Goal: Information Seeking & Learning: Learn about a topic

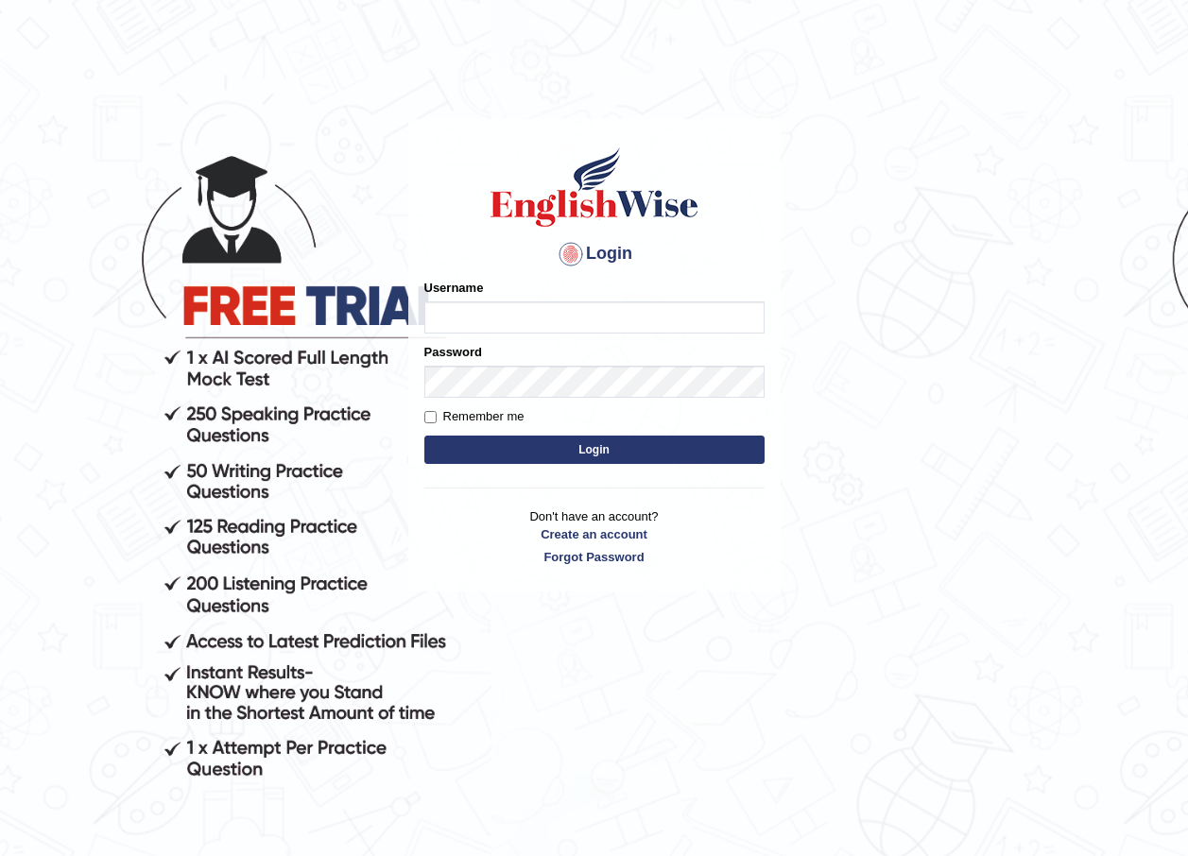
drag, startPoint x: 0, startPoint y: 0, endPoint x: 456, endPoint y: 324, distance: 559.8
click at [456, 324] on input "Username" at bounding box center [594, 317] width 340 height 32
type input "pujap_parramatta"
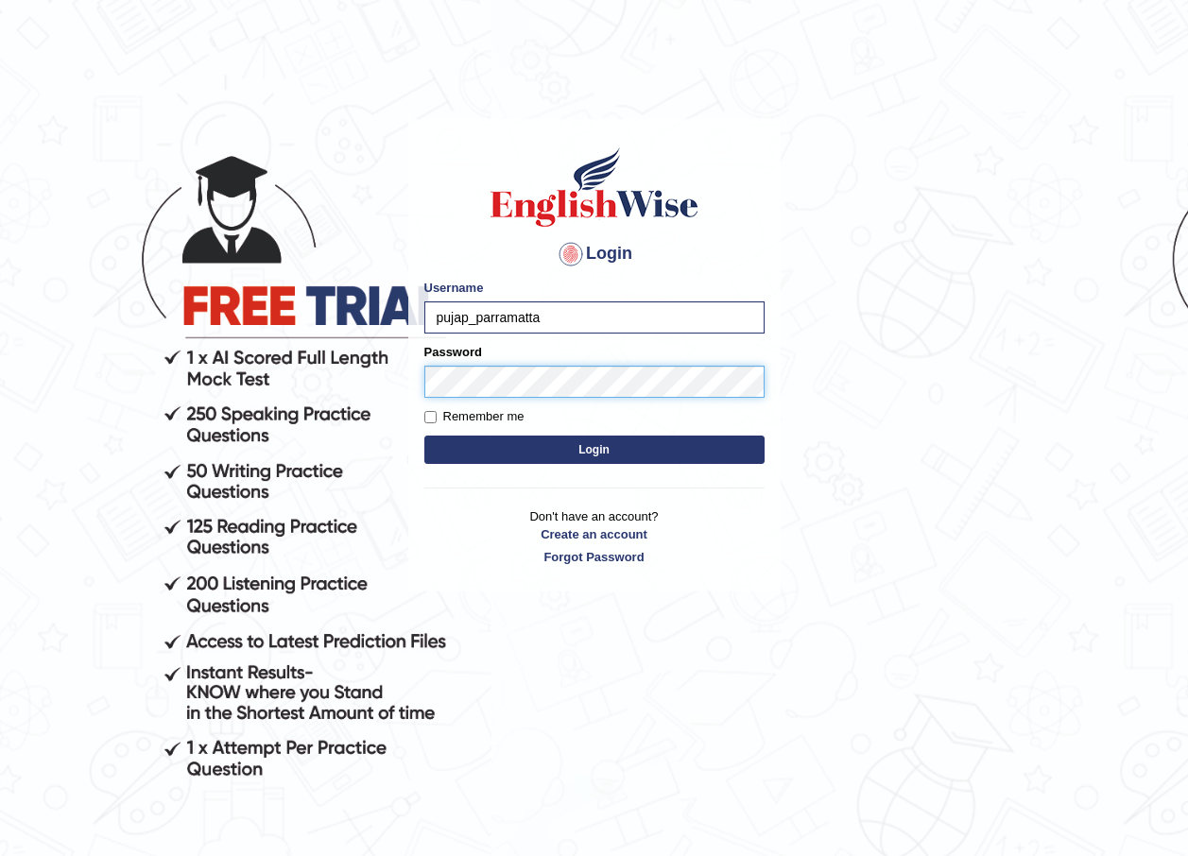
click at [424, 436] on button "Login" at bounding box center [594, 450] width 340 height 28
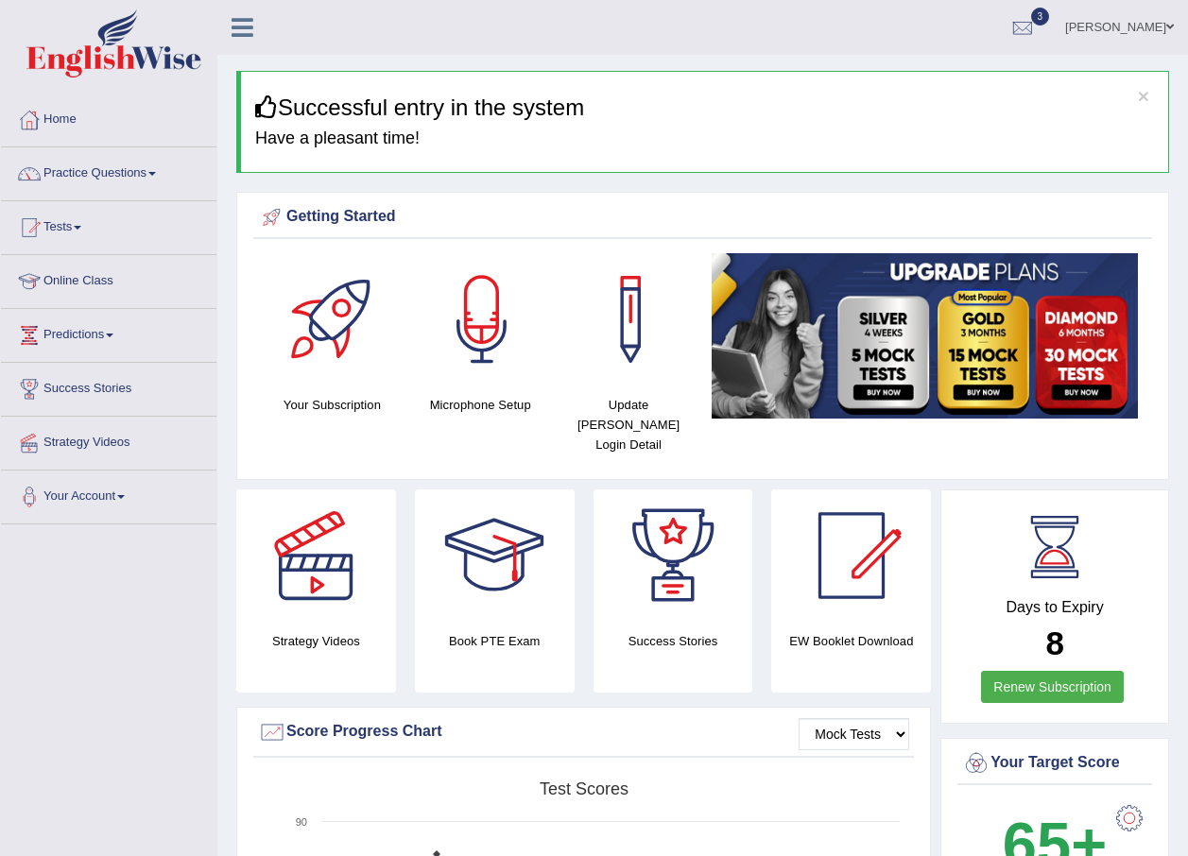
click at [160, 176] on link "Practice Questions" at bounding box center [108, 170] width 215 height 47
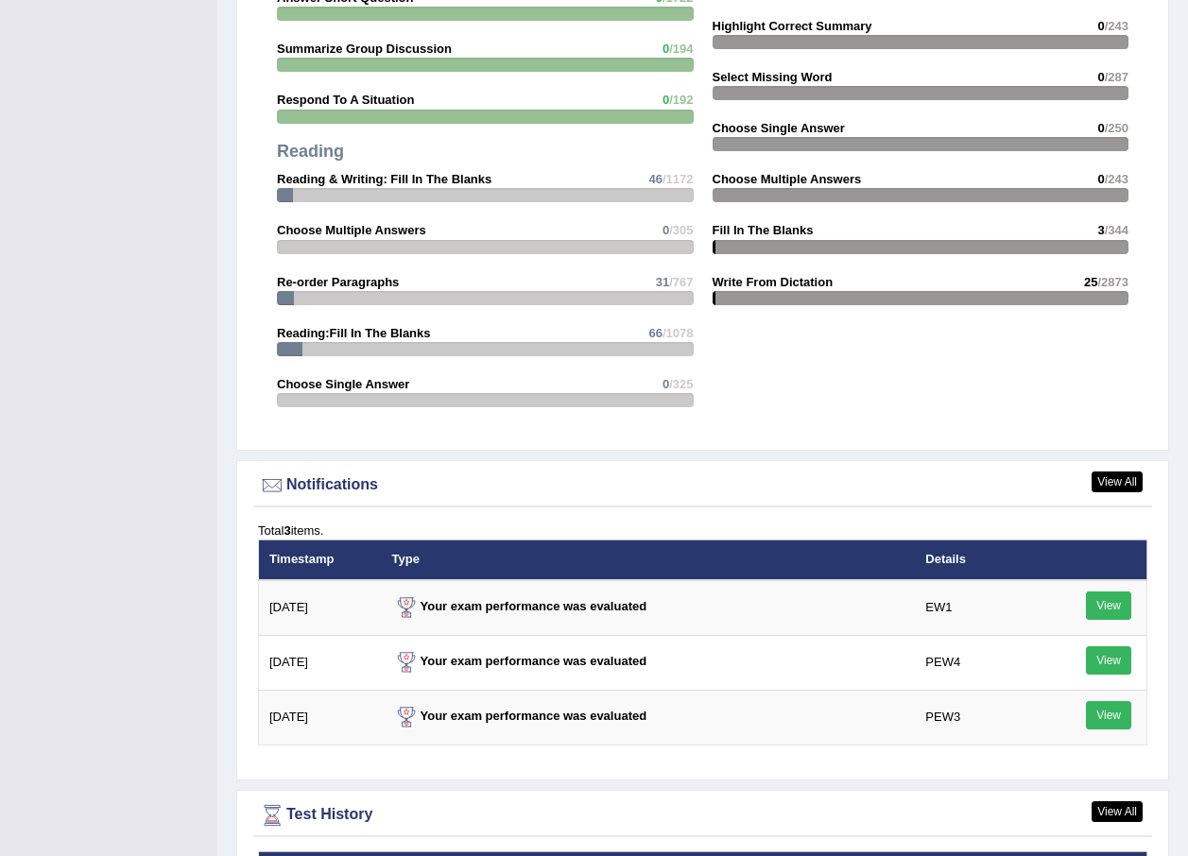
scroll to position [1984, 0]
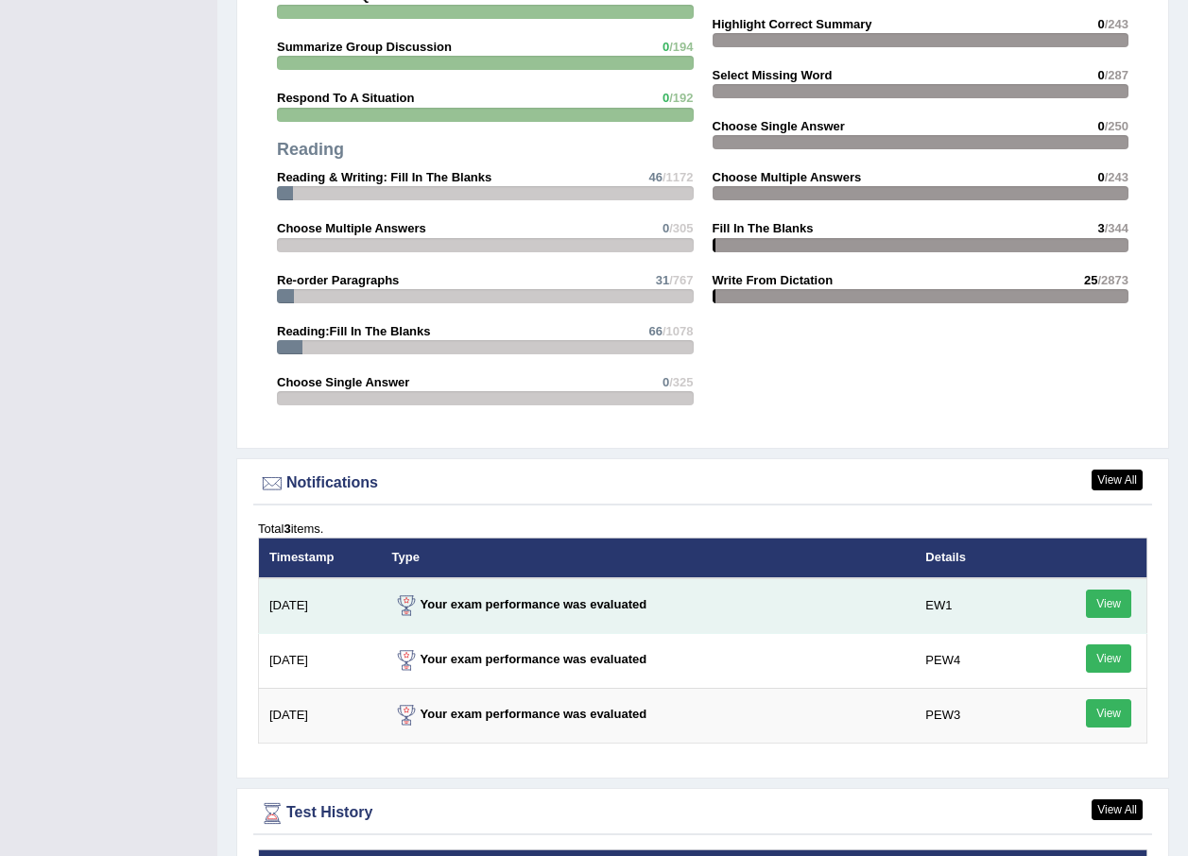
click at [1114, 590] on link "View" at bounding box center [1108, 604] width 45 height 28
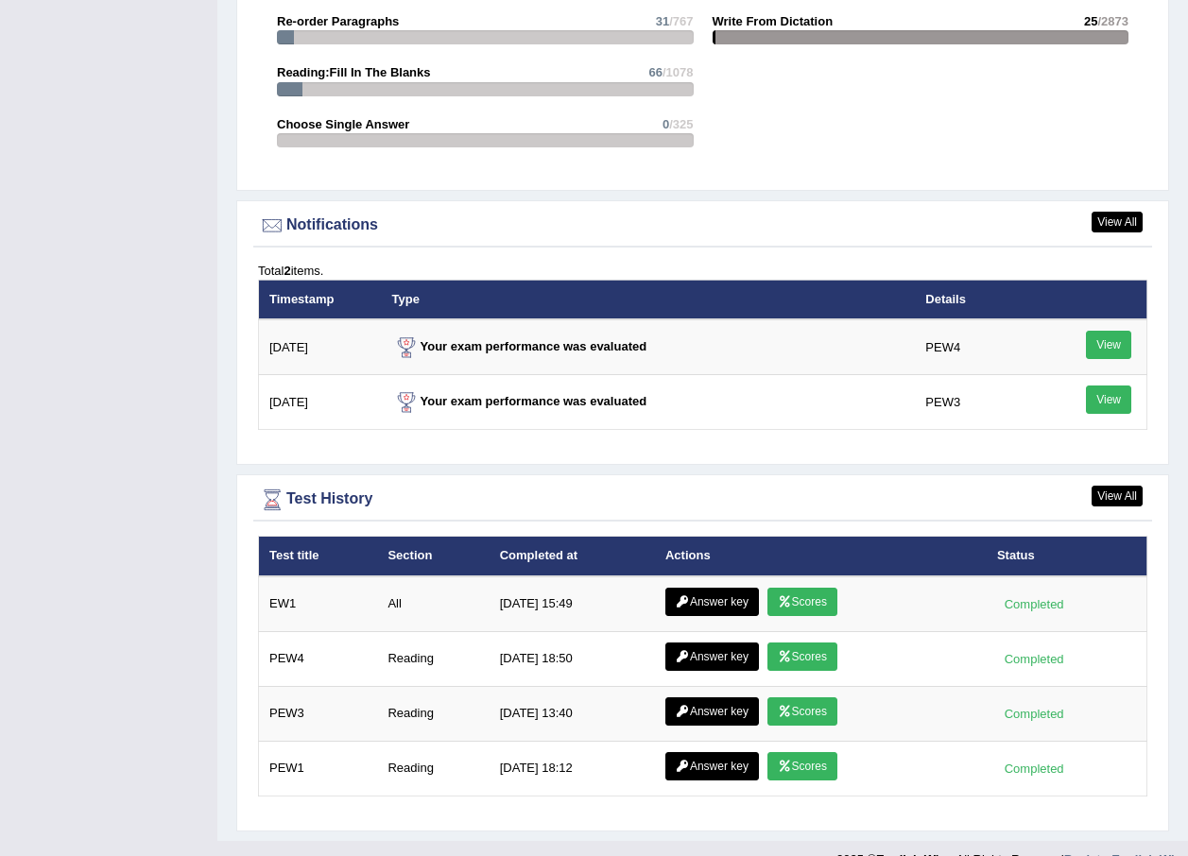
scroll to position [2134, 0]
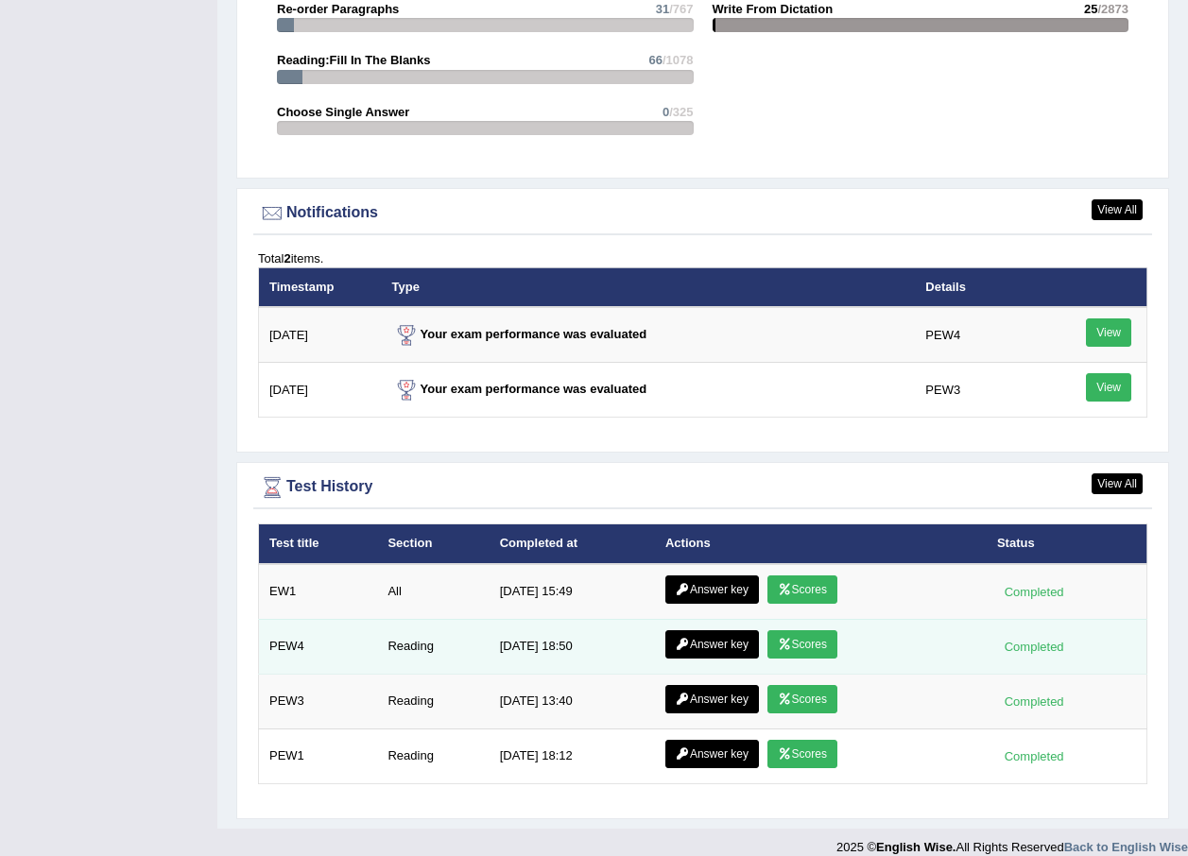
click at [713, 630] on link "Answer key" at bounding box center [712, 644] width 94 height 28
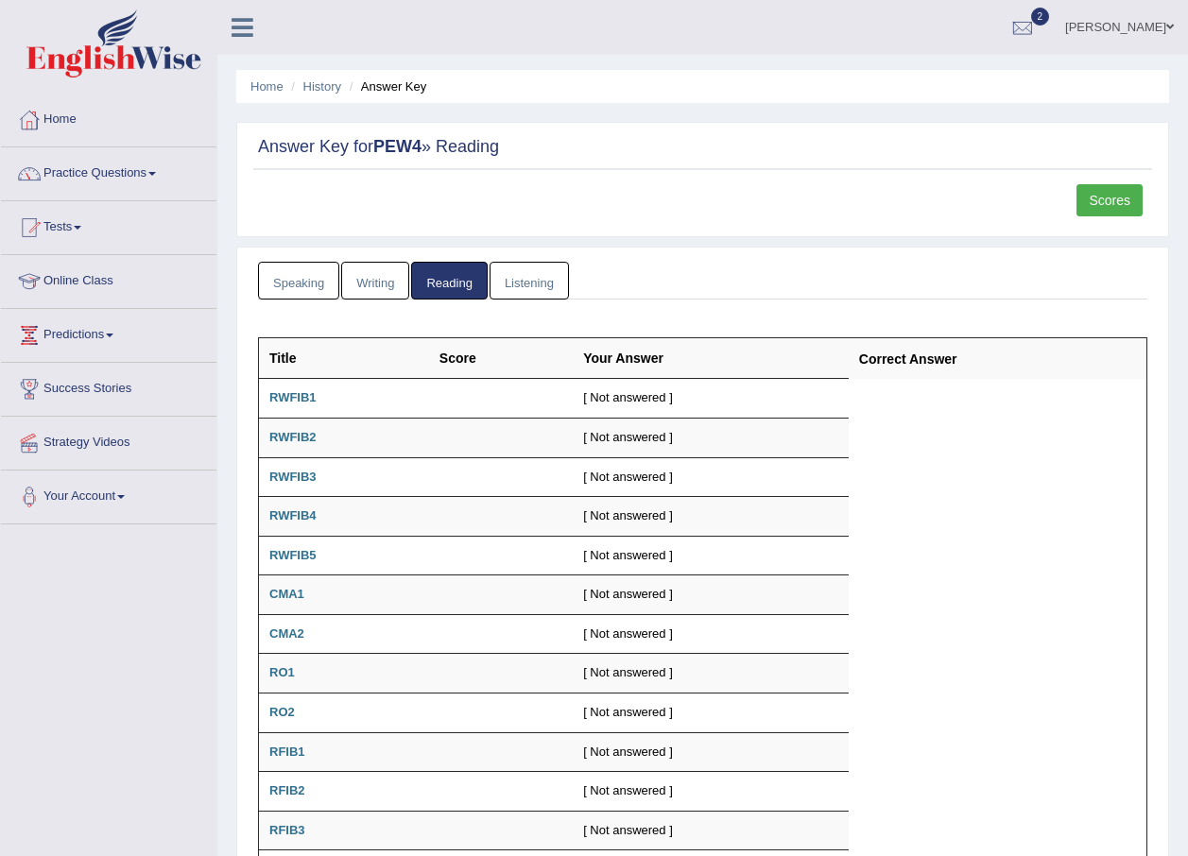
click at [1124, 199] on link "Scores" at bounding box center [1109, 200] width 66 height 32
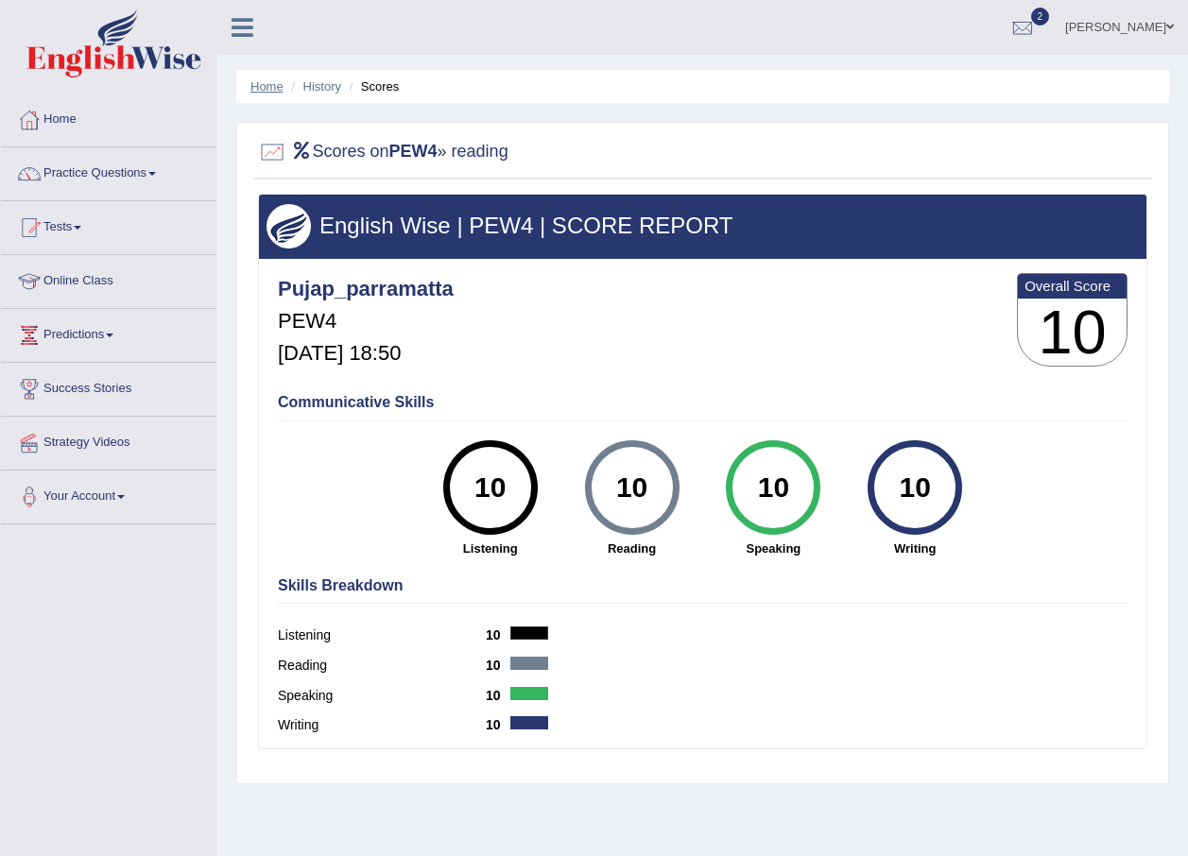
click at [258, 93] on link "Home" at bounding box center [266, 86] width 33 height 14
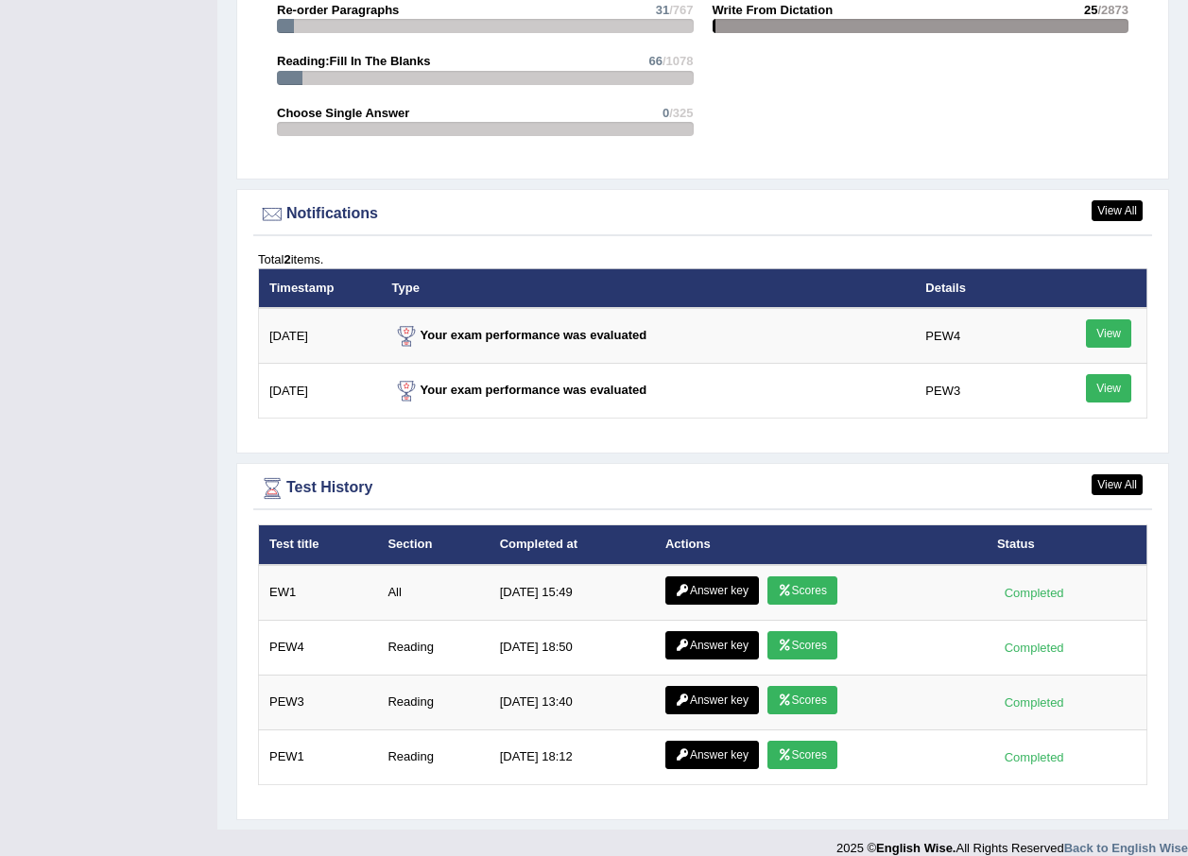
scroll to position [2134, 0]
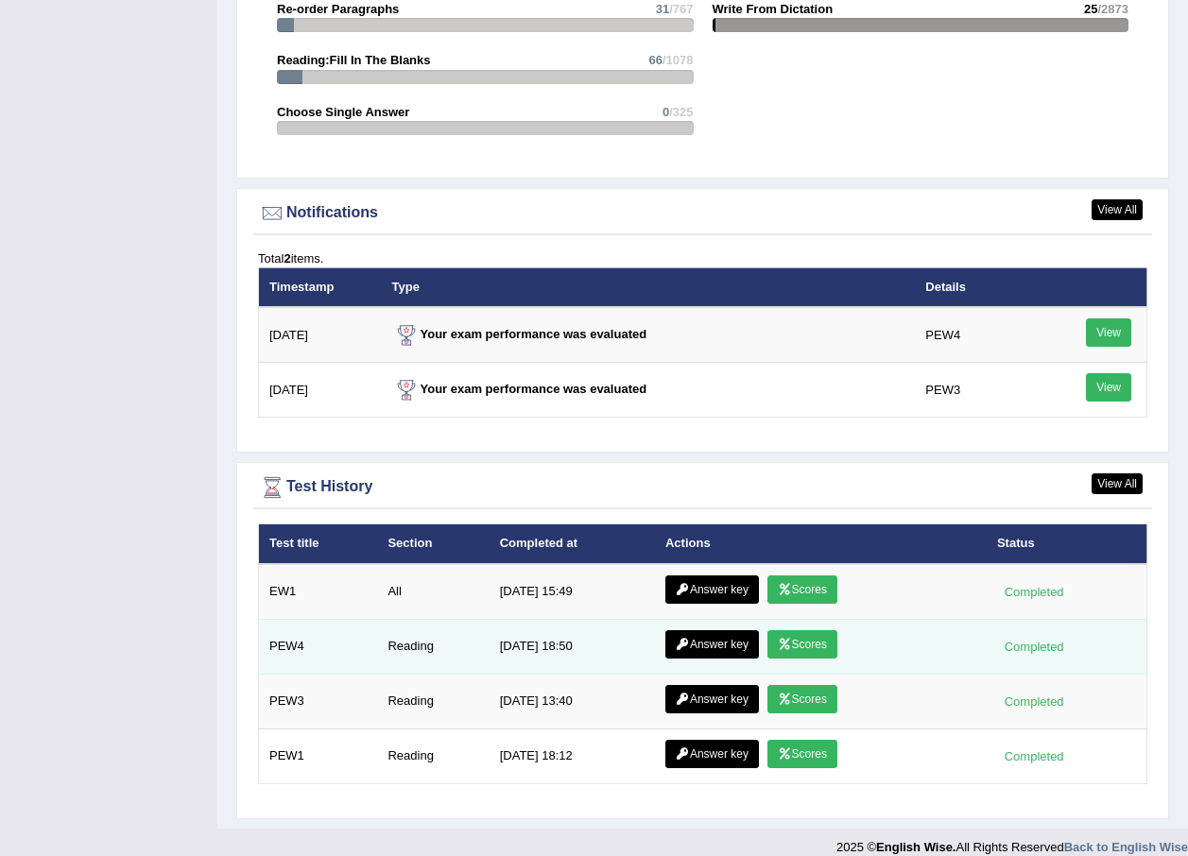
click at [696, 630] on link "Answer key" at bounding box center [712, 644] width 94 height 28
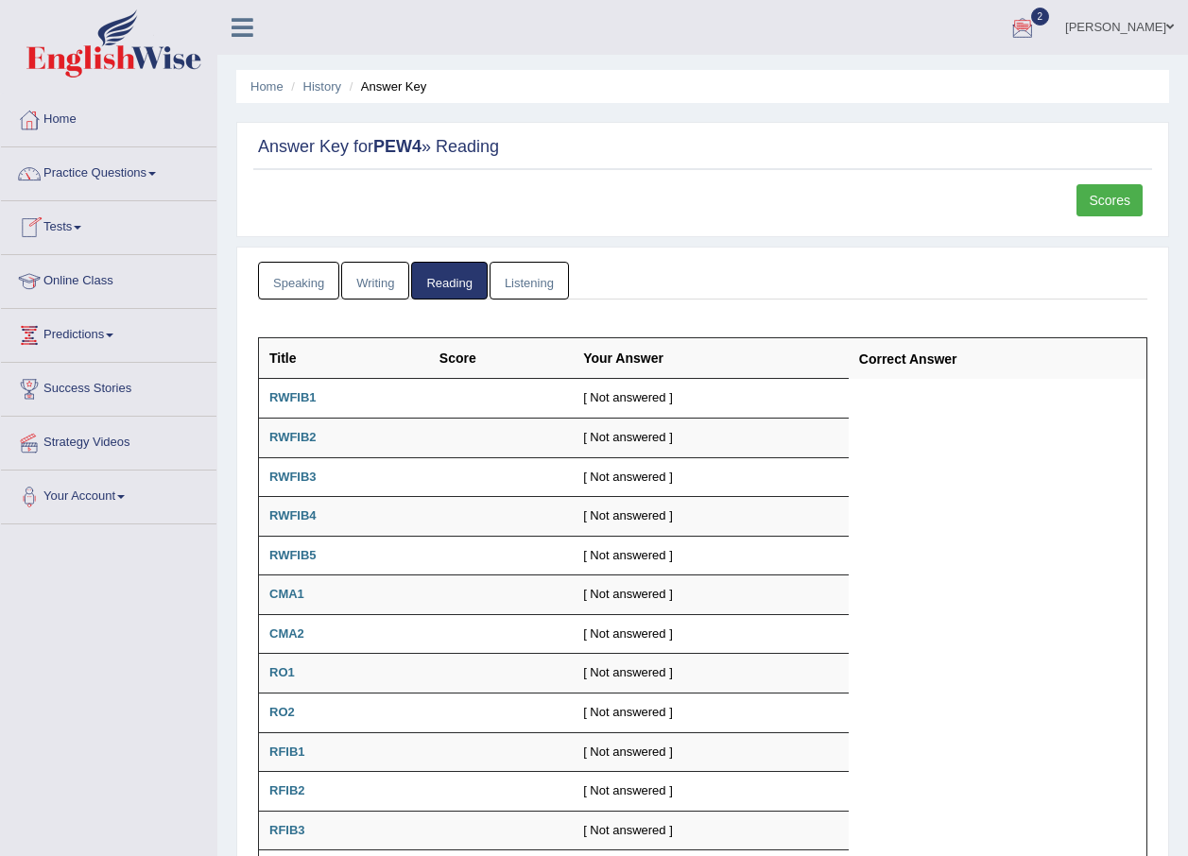
click at [384, 157] on div "Answer Key for PEW4 » Reading" at bounding box center [702, 151] width 899 height 38
click at [1094, 209] on link "Scores" at bounding box center [1109, 200] width 66 height 32
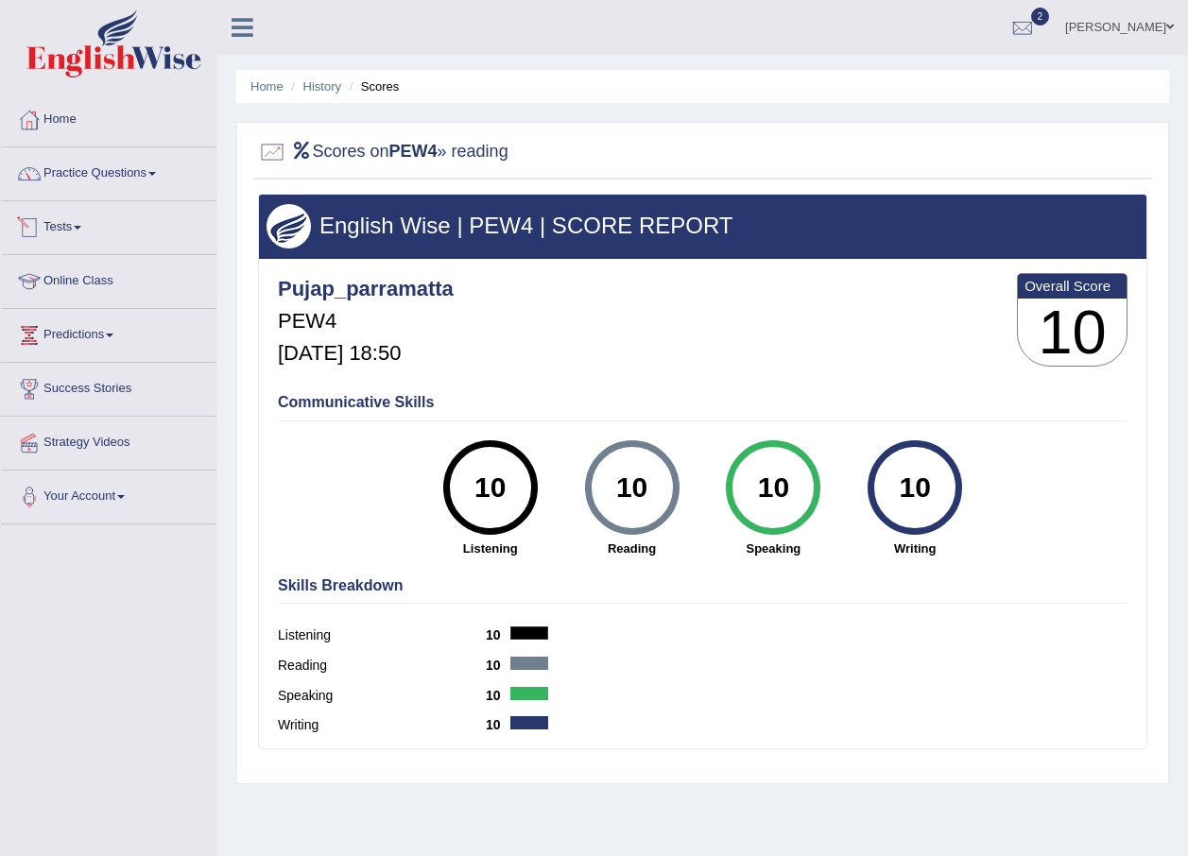
click at [75, 220] on link "Tests" at bounding box center [108, 224] width 215 height 47
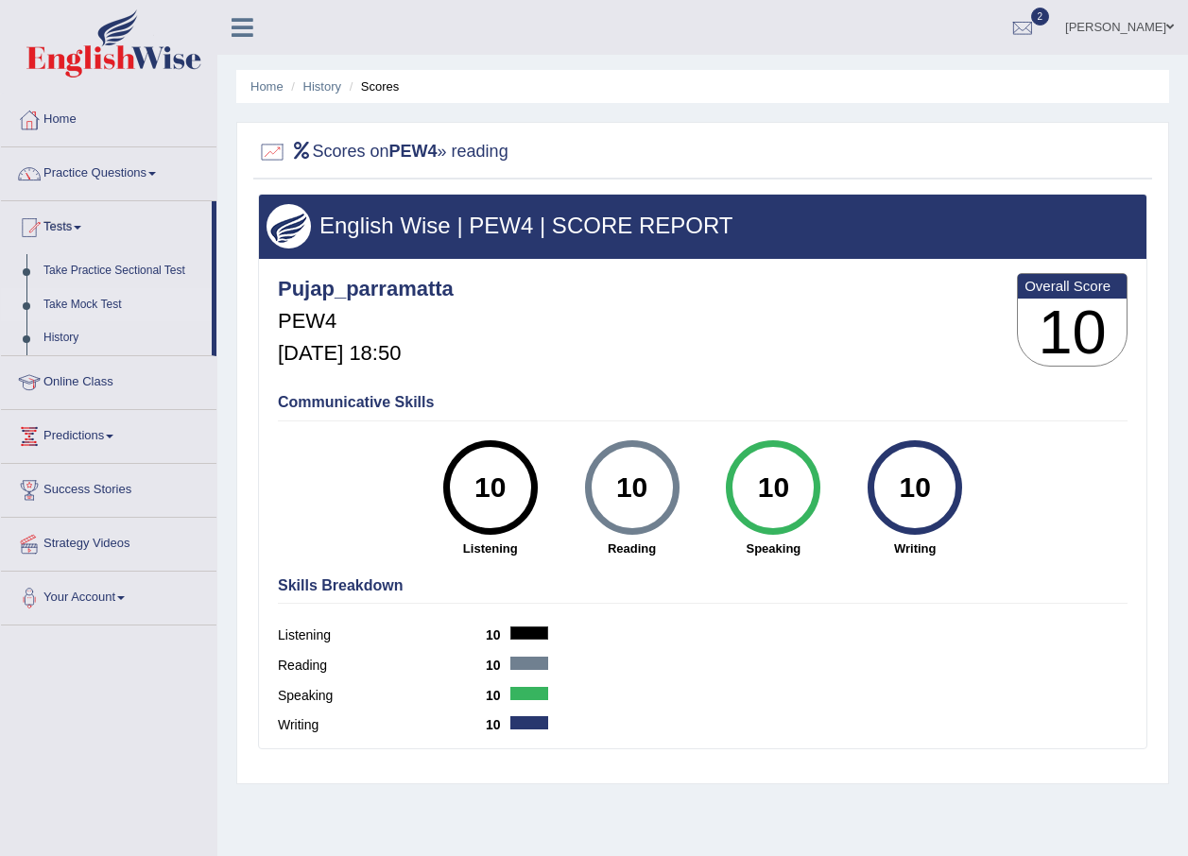
click at [109, 306] on link "Take Mock Test" at bounding box center [123, 305] width 177 height 34
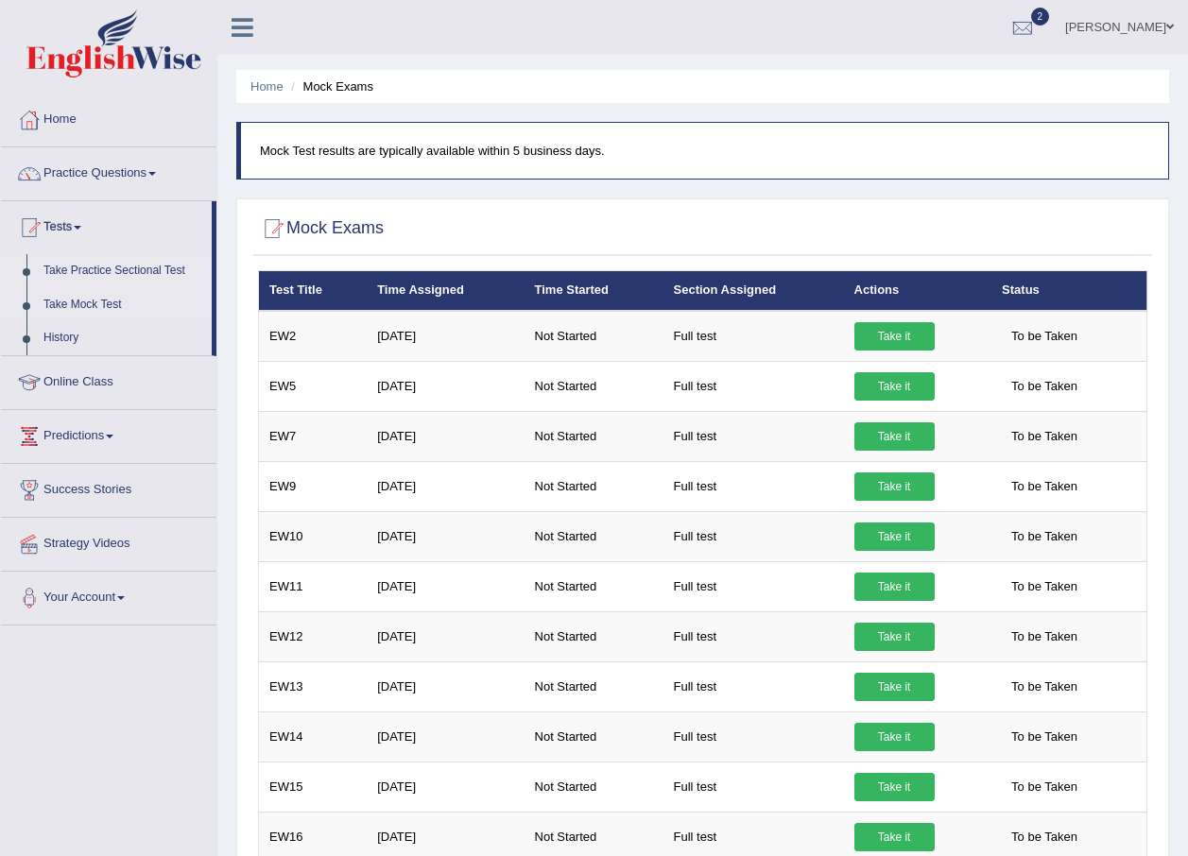
click at [126, 268] on link "Take Practice Sectional Test" at bounding box center [123, 271] width 177 height 34
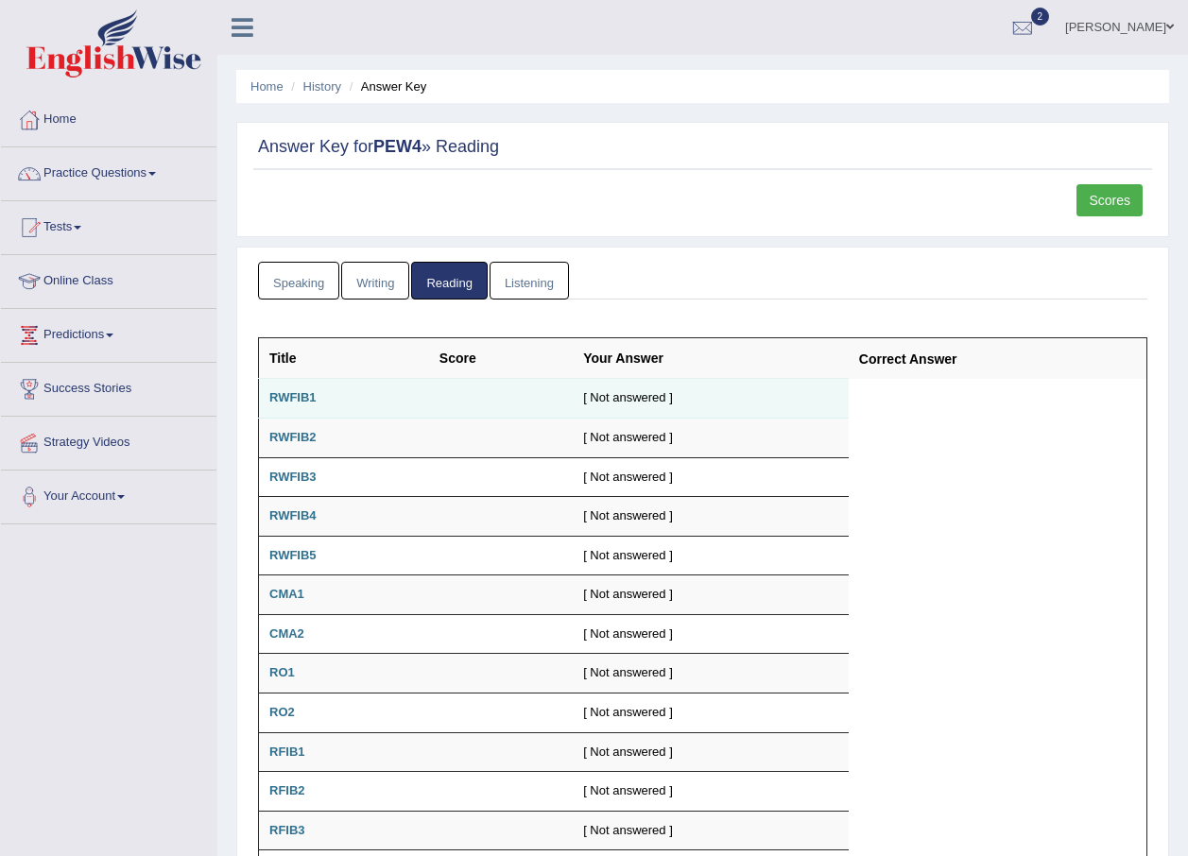
click at [303, 395] on b "RWFIB1" at bounding box center [292, 397] width 47 height 14
click at [585, 392] on td "[ Not answered ]" at bounding box center [711, 399] width 276 height 40
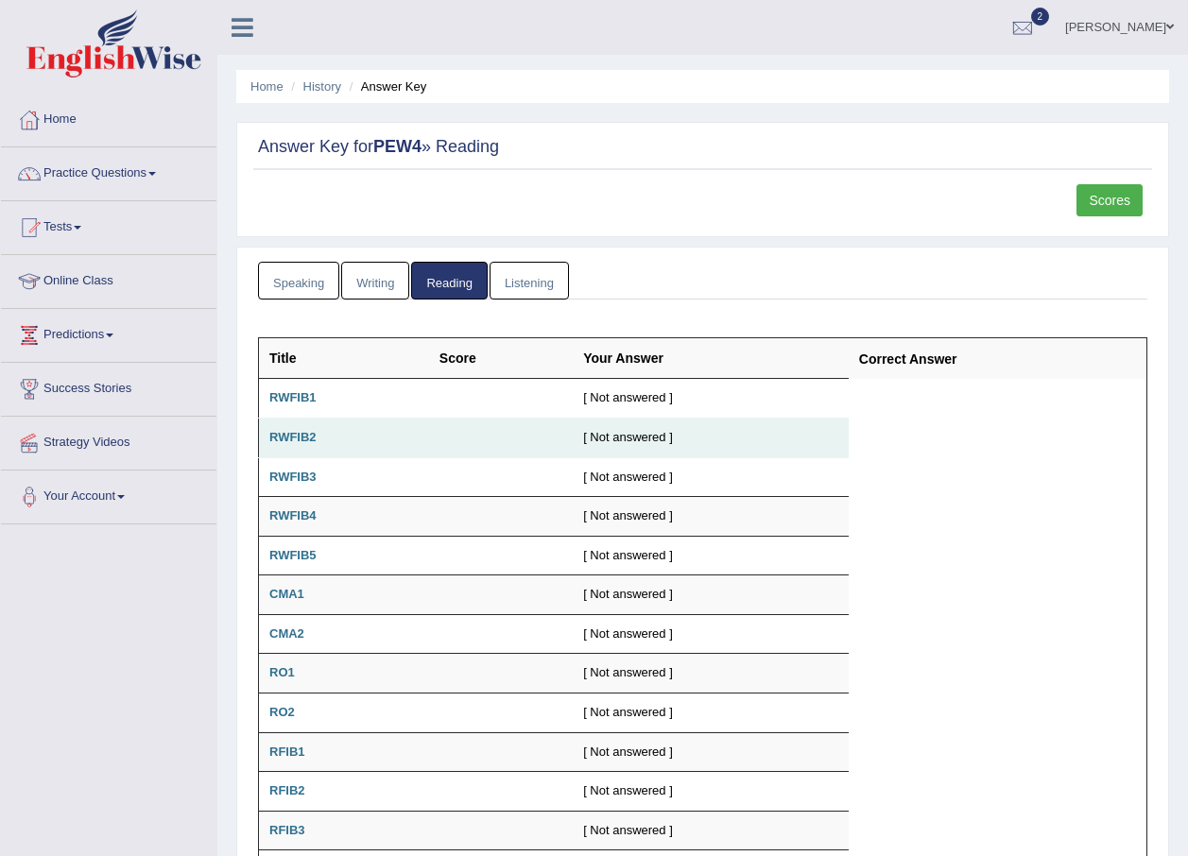
drag, startPoint x: 585, startPoint y: 392, endPoint x: 748, endPoint y: 419, distance: 165.6
click at [748, 419] on td "[ Not answered ]" at bounding box center [711, 439] width 276 height 40
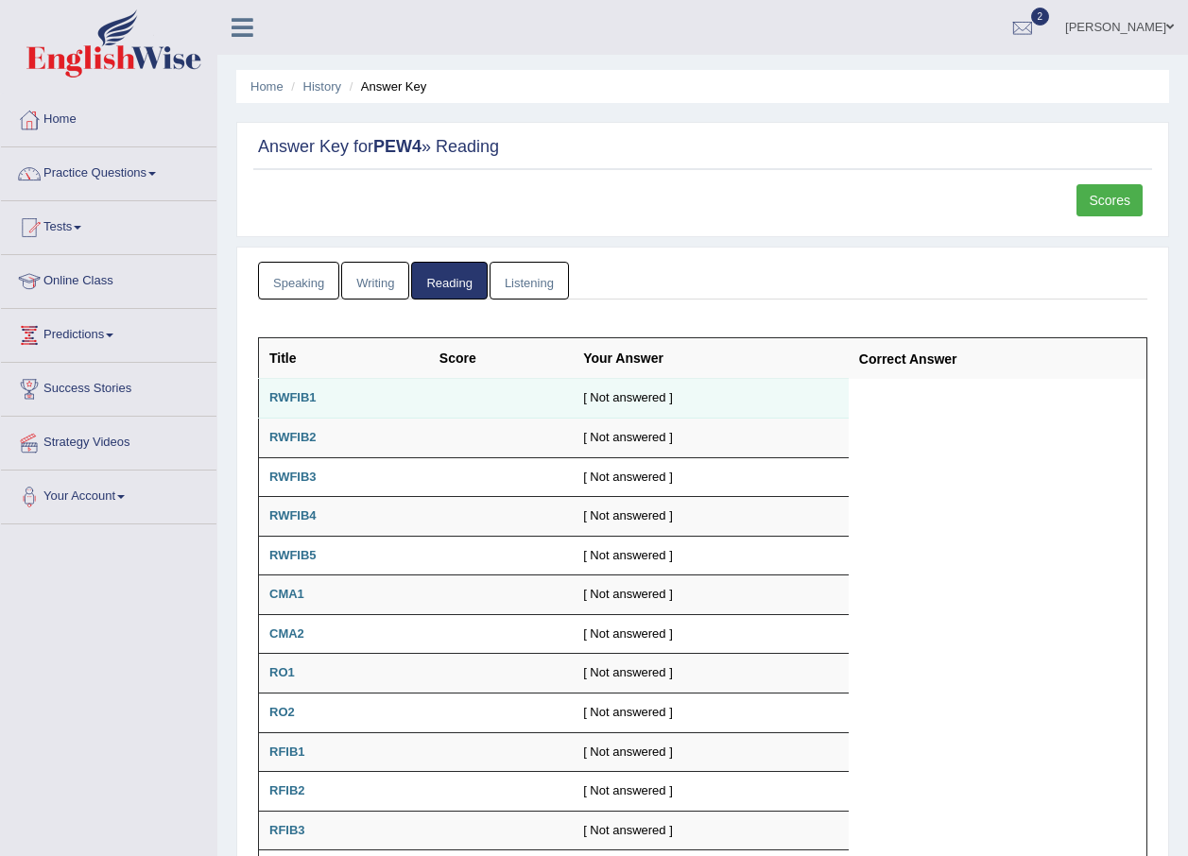
click at [274, 401] on b "RWFIB1" at bounding box center [292, 397] width 47 height 14
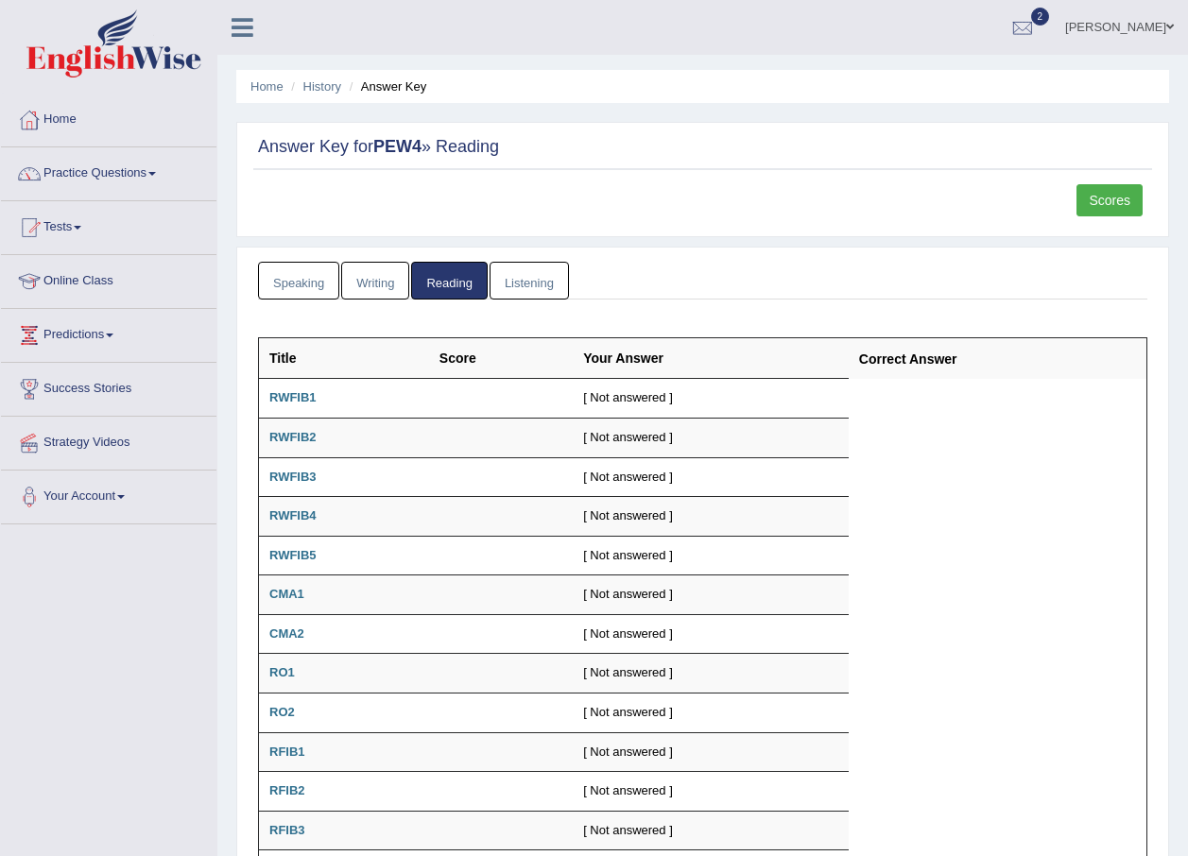
drag, startPoint x: 274, startPoint y: 401, endPoint x: 163, endPoint y: 683, distance: 303.8
click at [163, 683] on div "Toggle navigation Home Practice Questions Speaking Practice Read Aloud Repeat S…" at bounding box center [594, 528] width 1188 height 1056
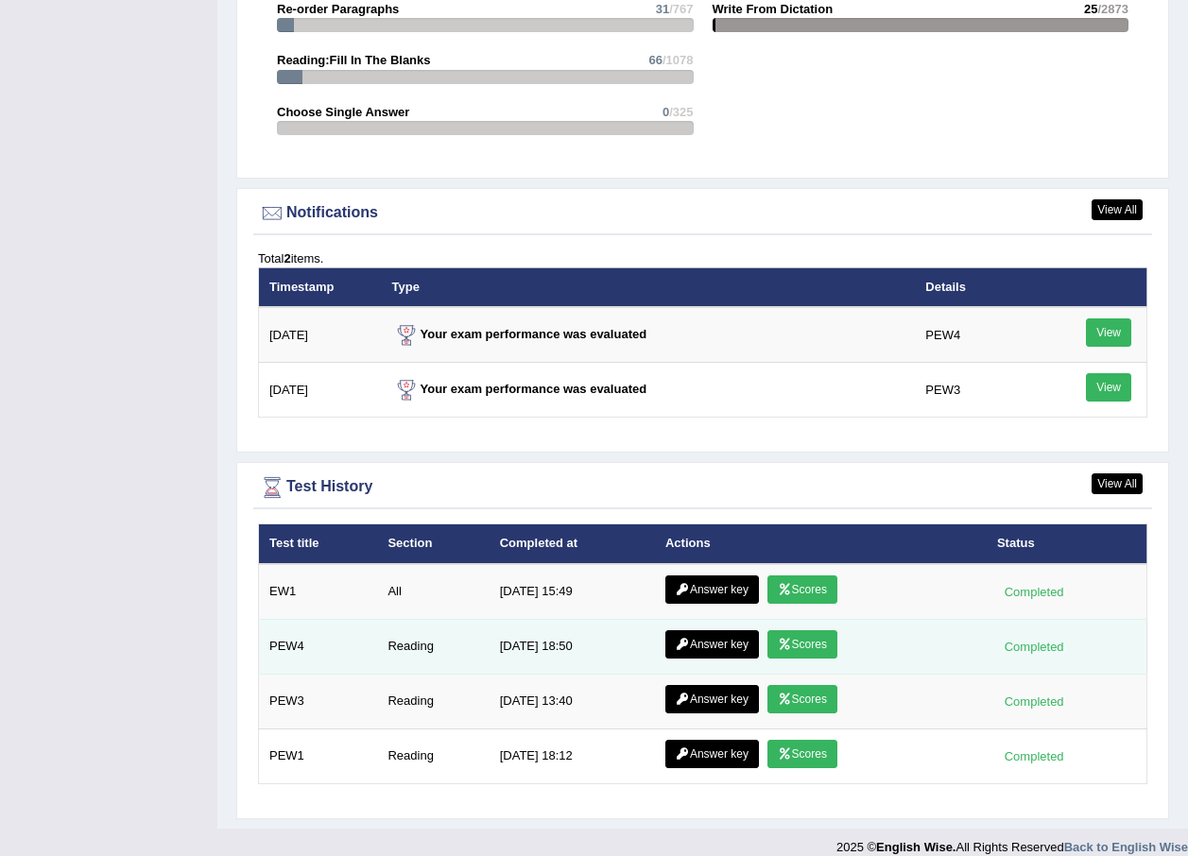
click at [1021, 637] on div "Completed" at bounding box center [1034, 647] width 74 height 20
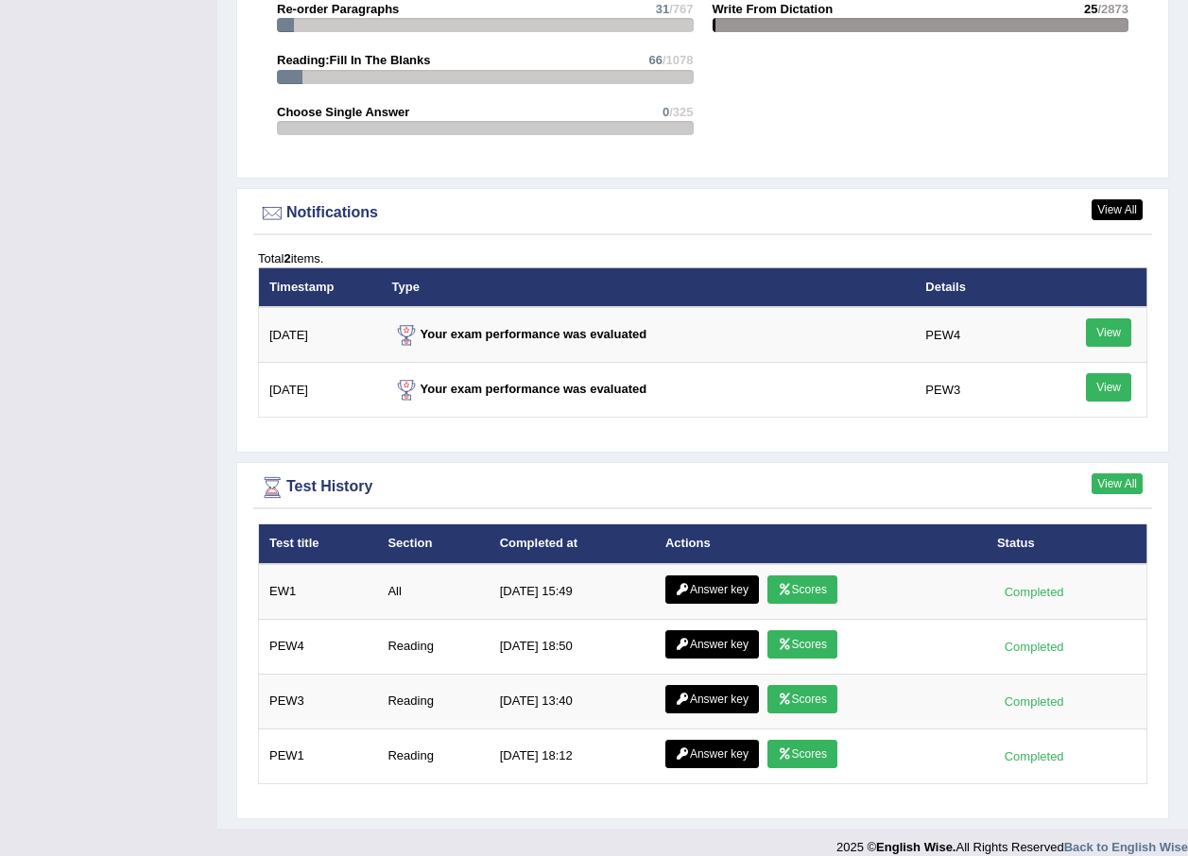
click at [1133, 473] on link "View All" at bounding box center [1116, 483] width 51 height 21
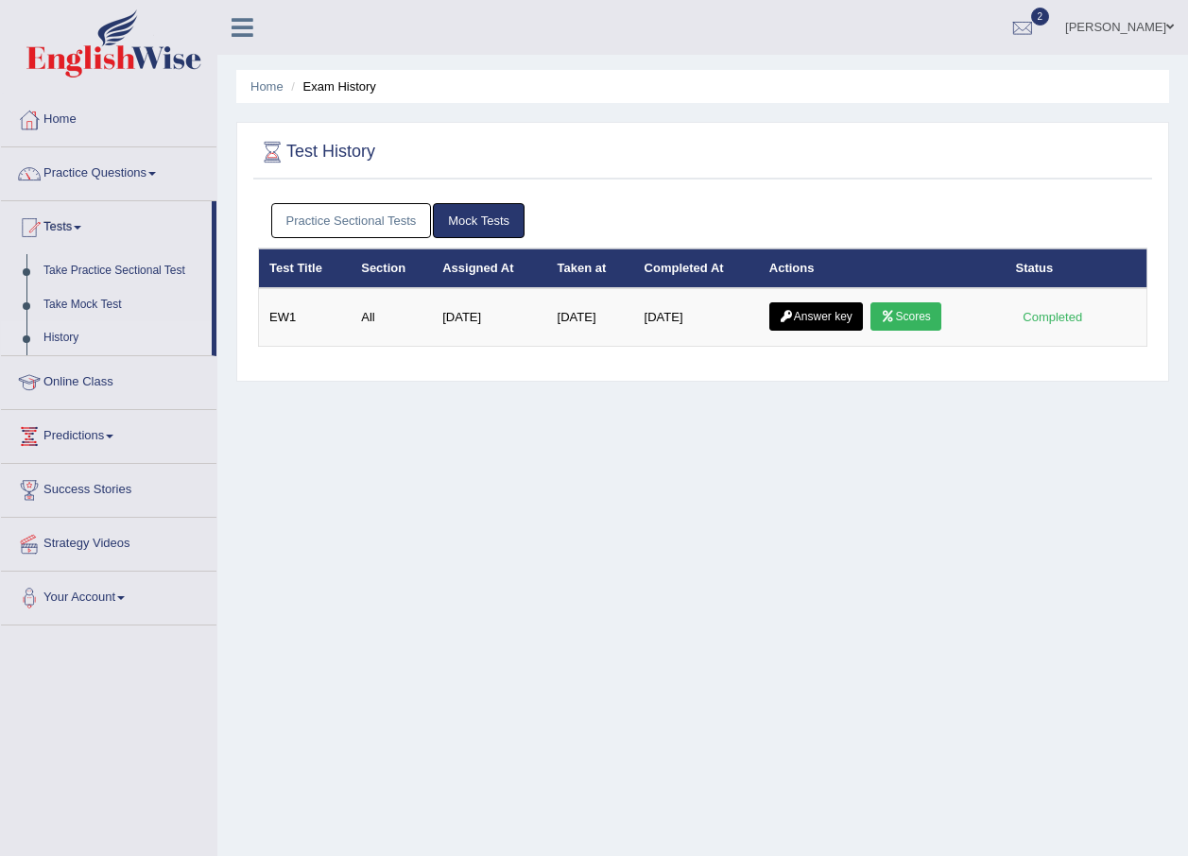
click at [358, 223] on link "Practice Sectional Tests" at bounding box center [351, 220] width 161 height 35
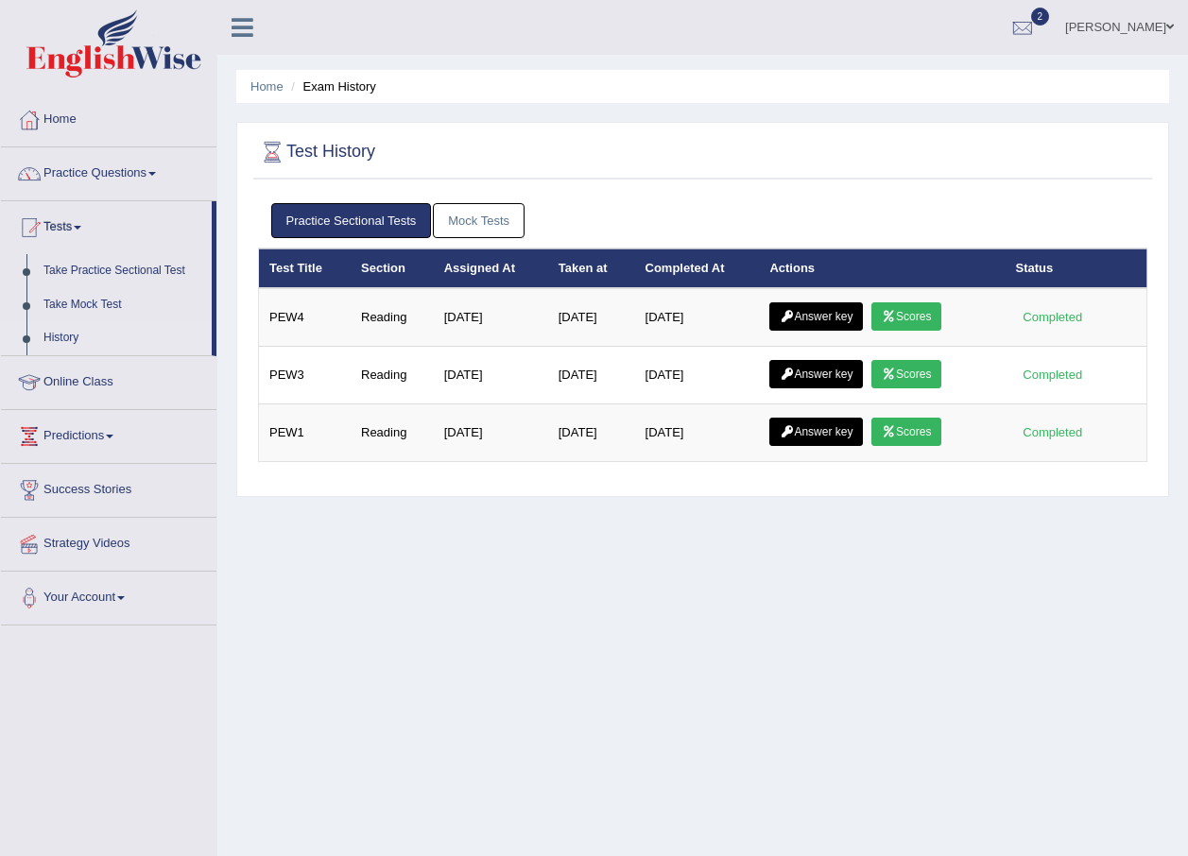
click at [358, 223] on link "Practice Sectional Tests" at bounding box center [351, 220] width 161 height 35
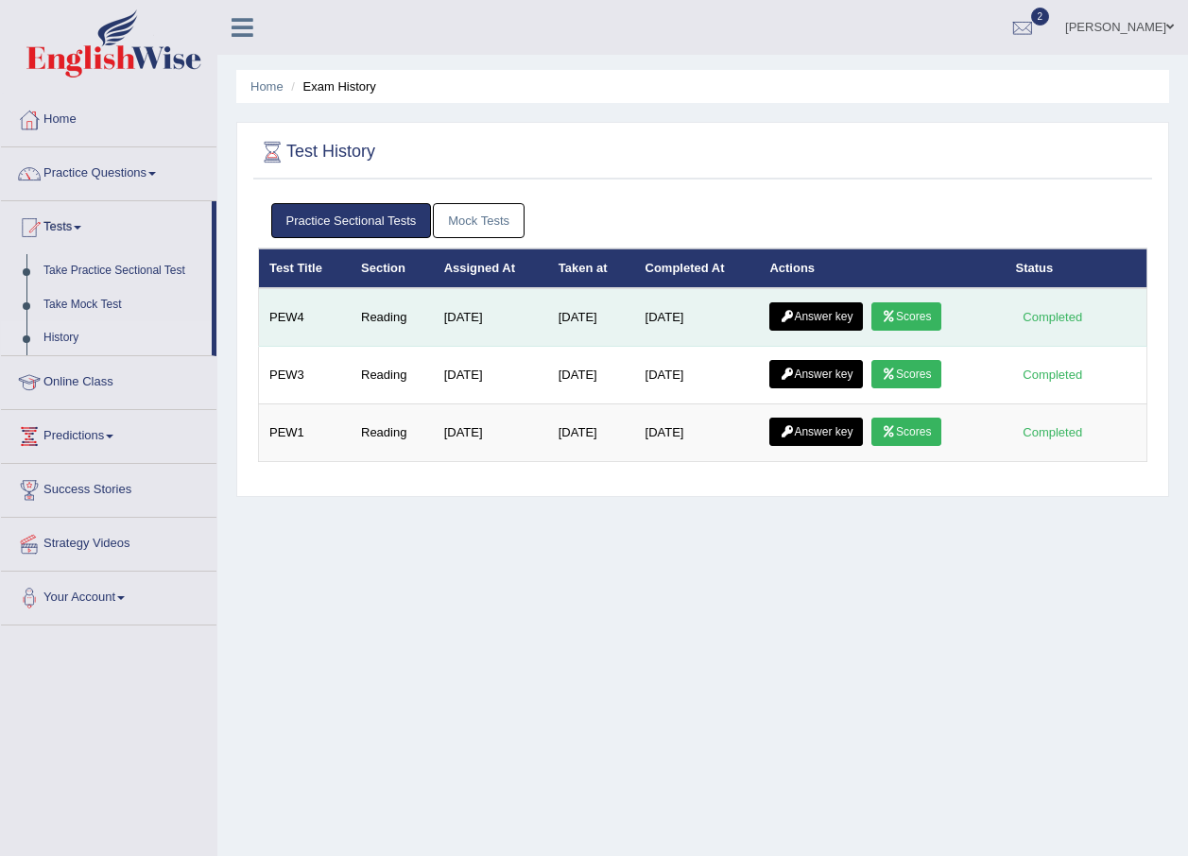
click at [833, 325] on link "Answer key" at bounding box center [816, 316] width 94 height 28
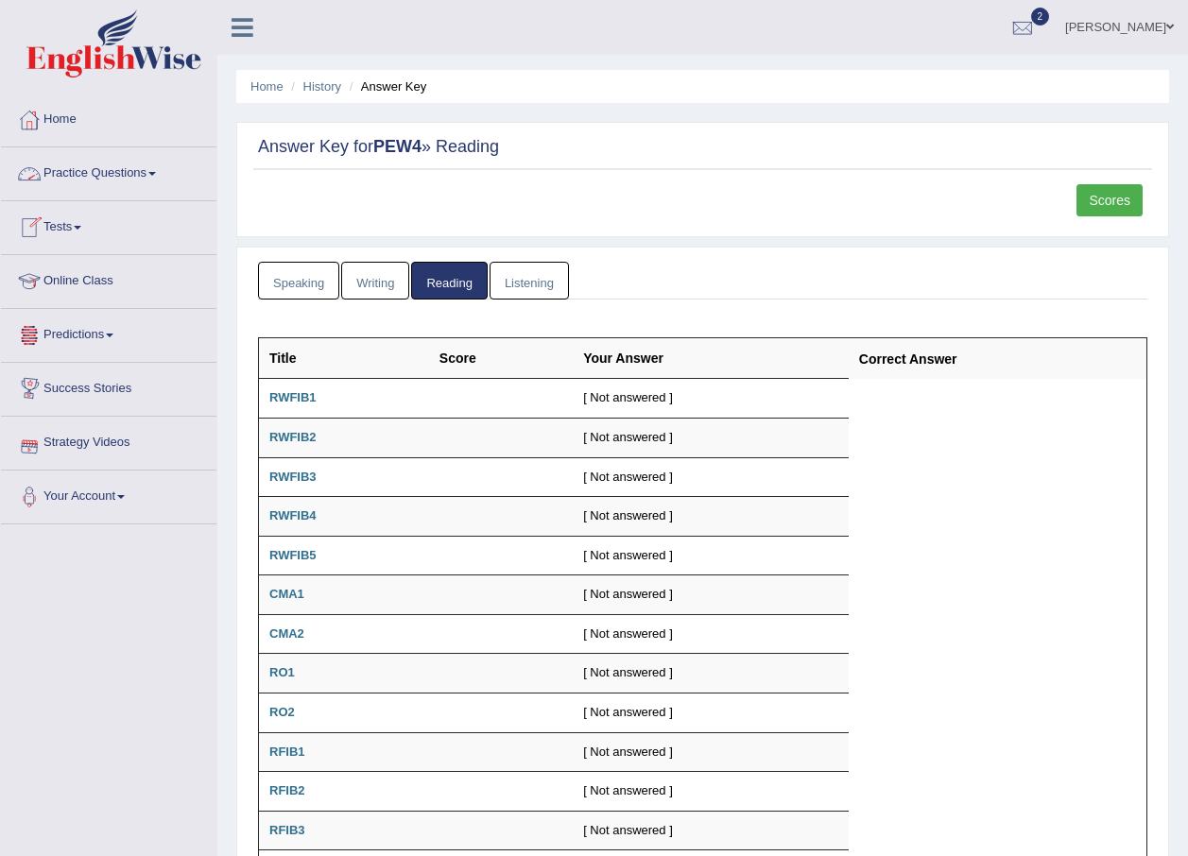
click at [91, 226] on link "Tests" at bounding box center [108, 224] width 215 height 47
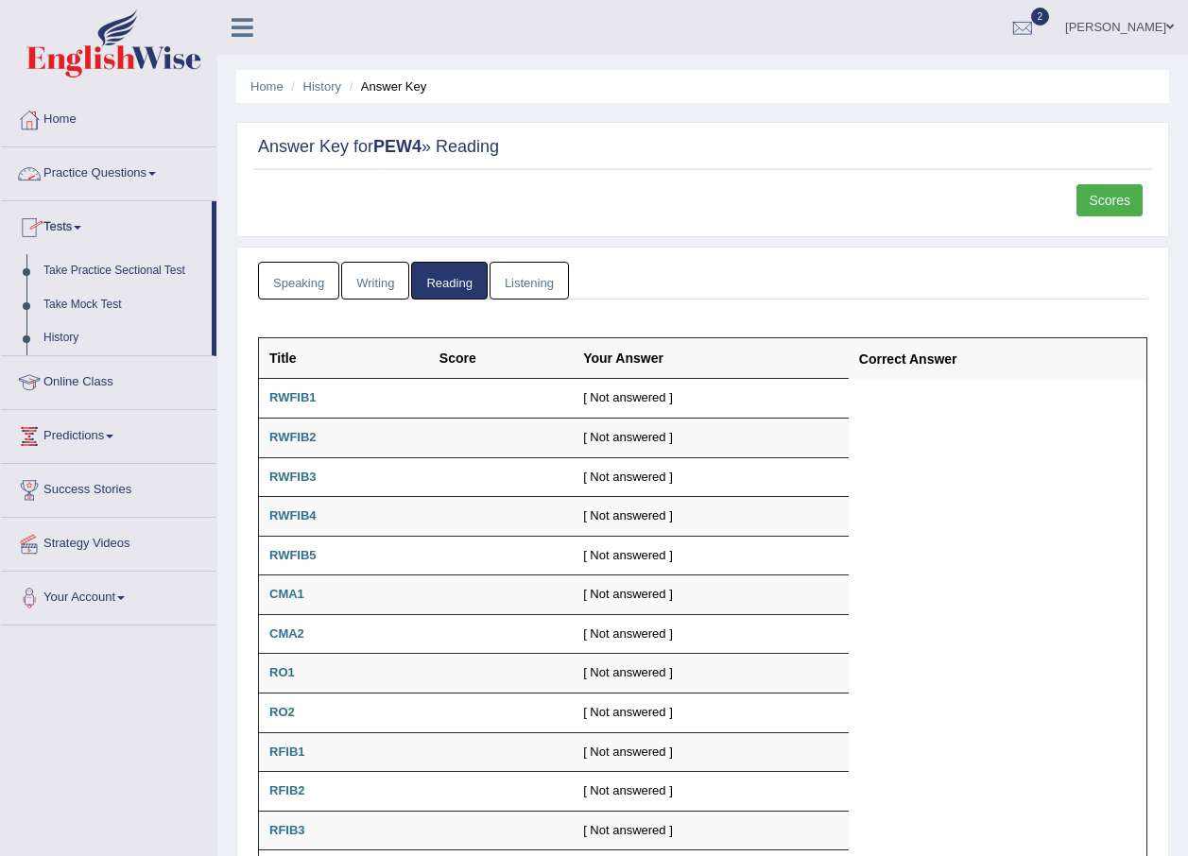
click at [156, 173] on span at bounding box center [152, 174] width 8 height 4
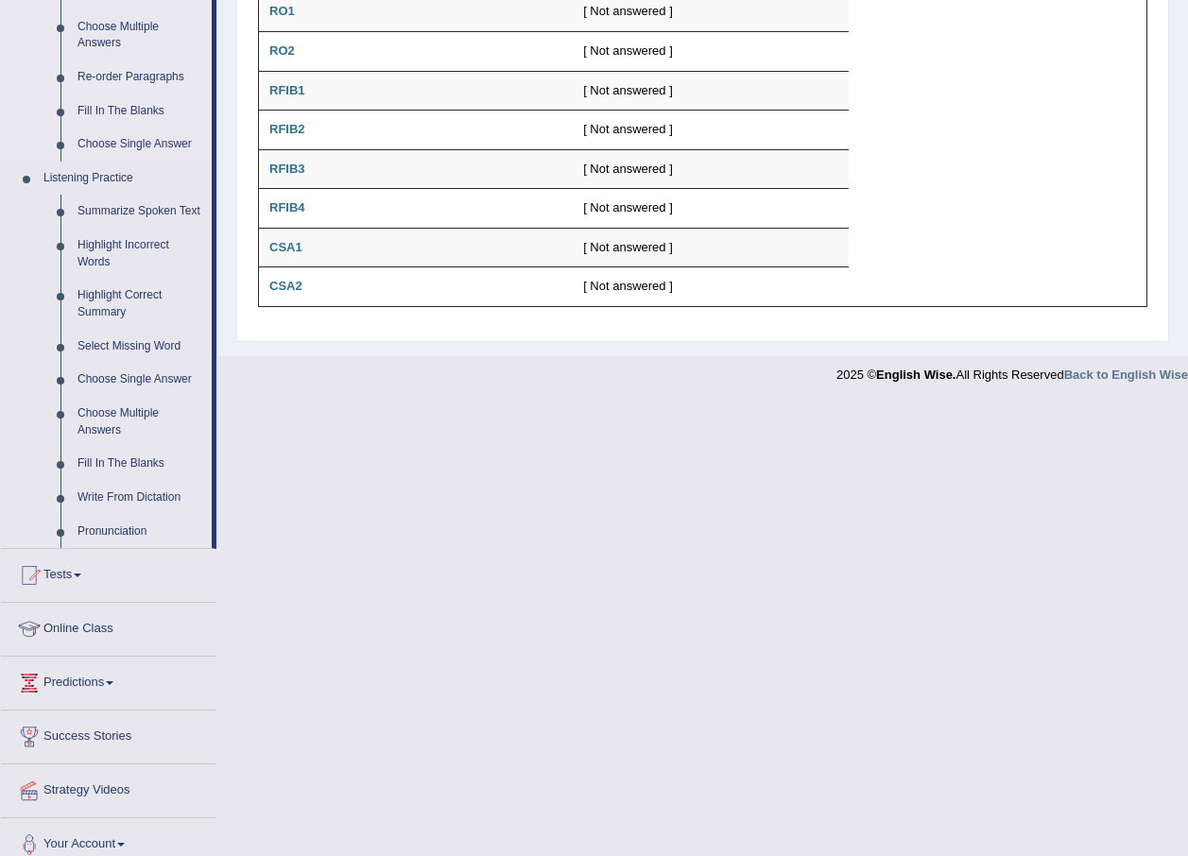
scroll to position [678, 0]
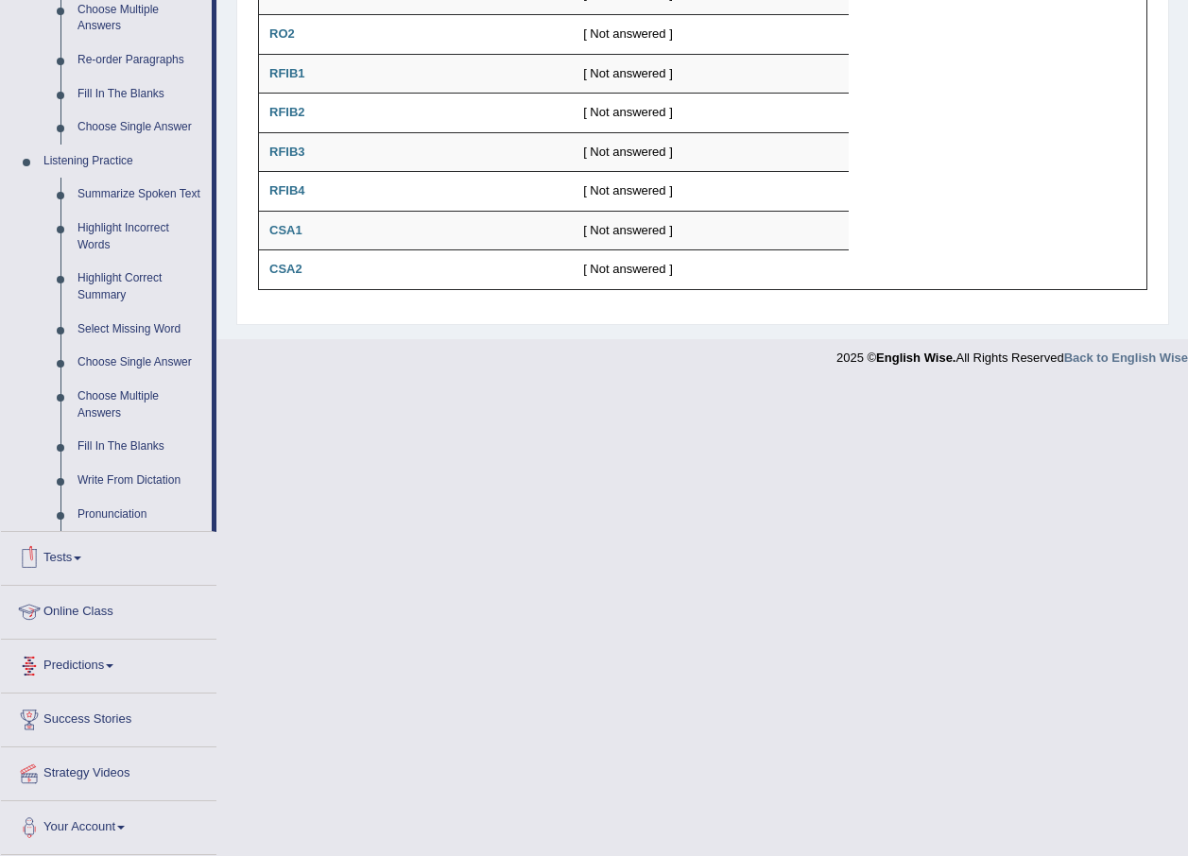
click at [84, 553] on link "Tests" at bounding box center [108, 555] width 215 height 47
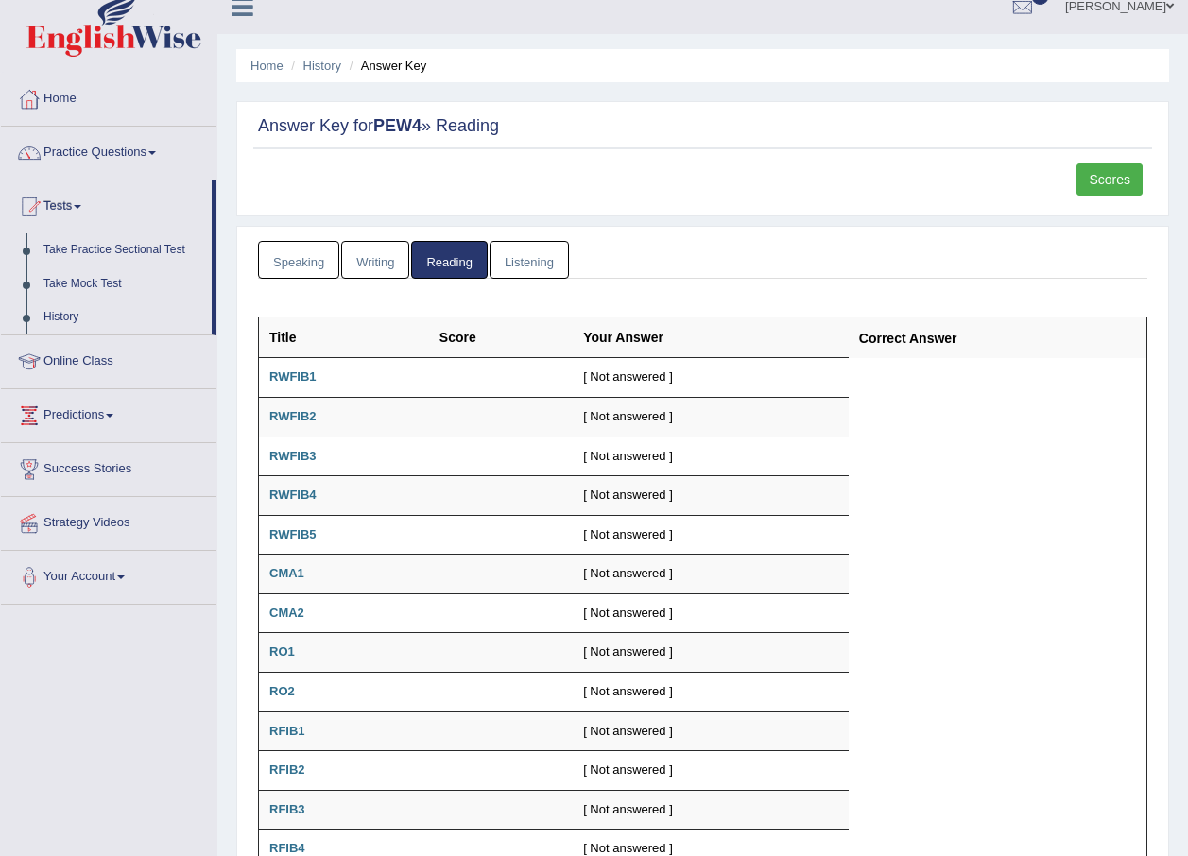
scroll to position [0, 0]
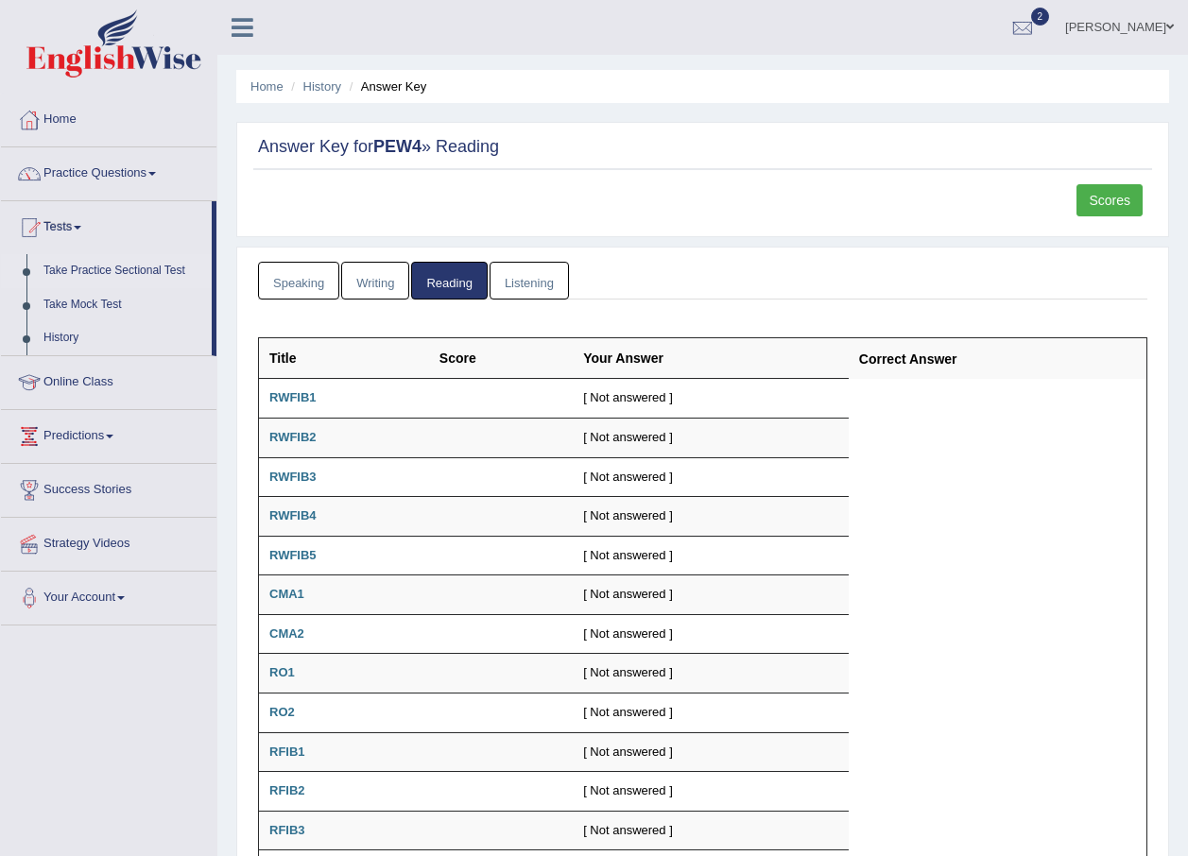
click at [128, 272] on link "Take Practice Sectional Test" at bounding box center [123, 271] width 177 height 34
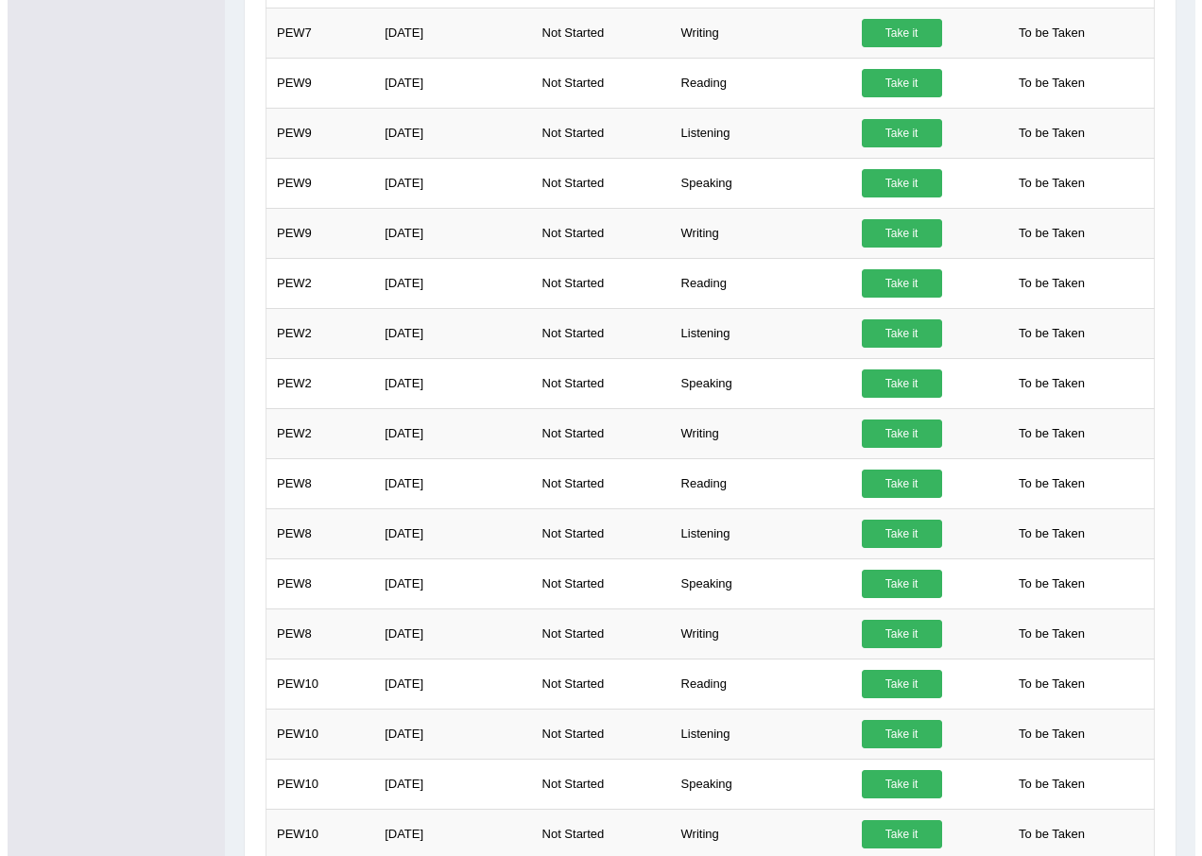
scroll to position [1606, 0]
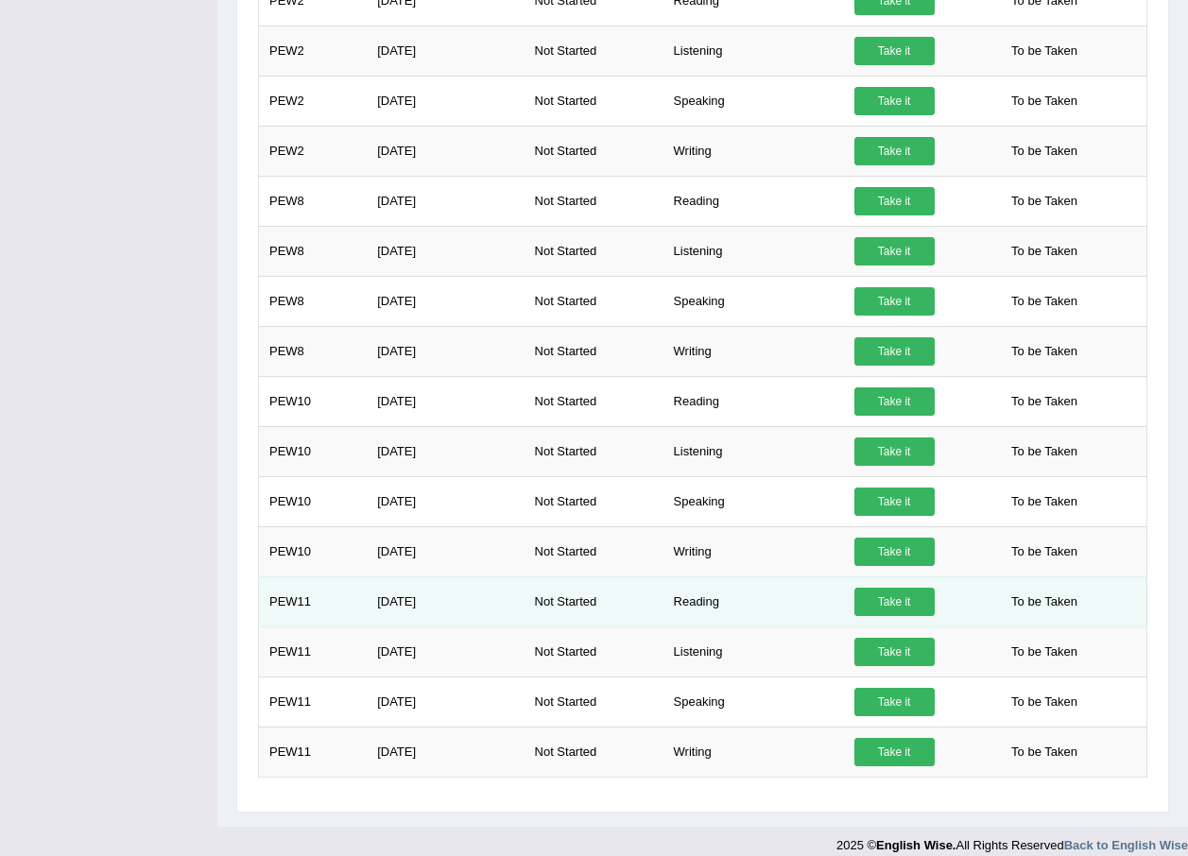
click at [902, 588] on link "Take it" at bounding box center [894, 602] width 80 height 28
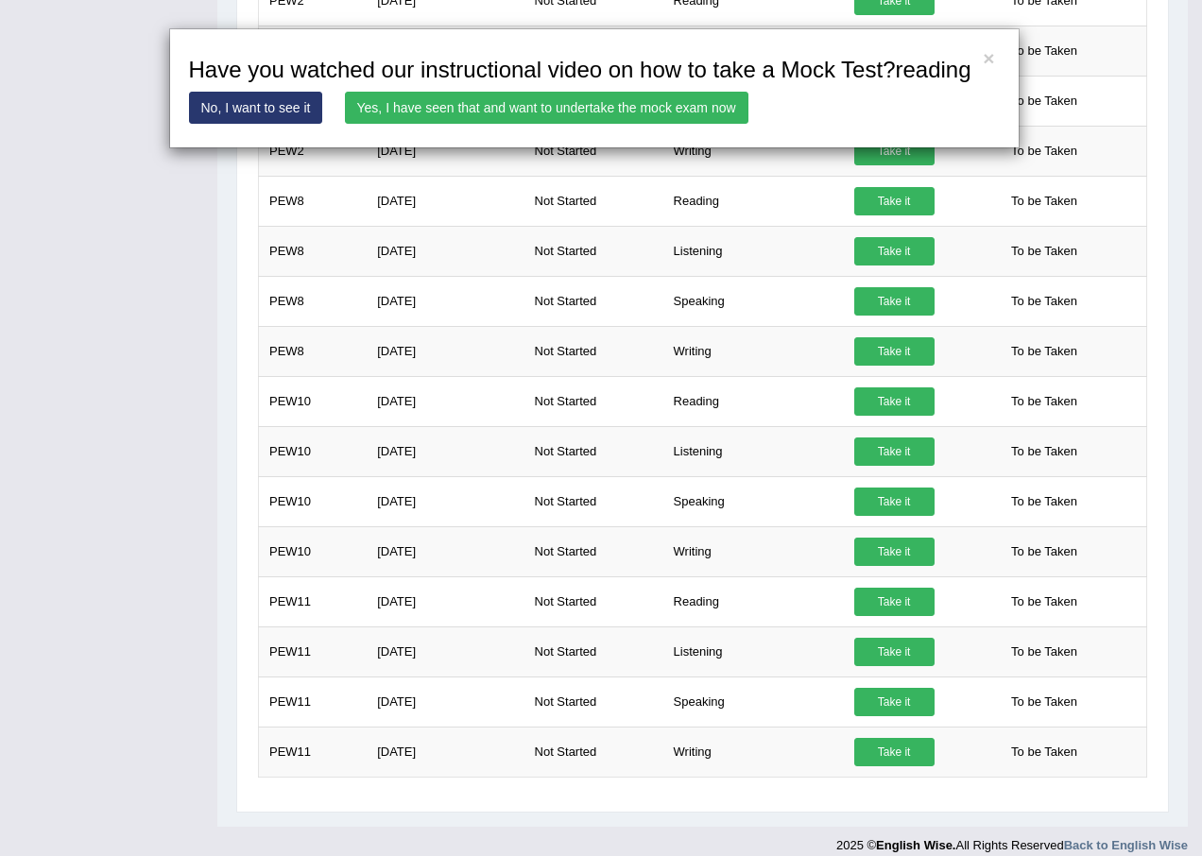
click at [618, 105] on link "Yes, I have seen that and want to undertake the mock exam now" at bounding box center [547, 108] width 404 height 32
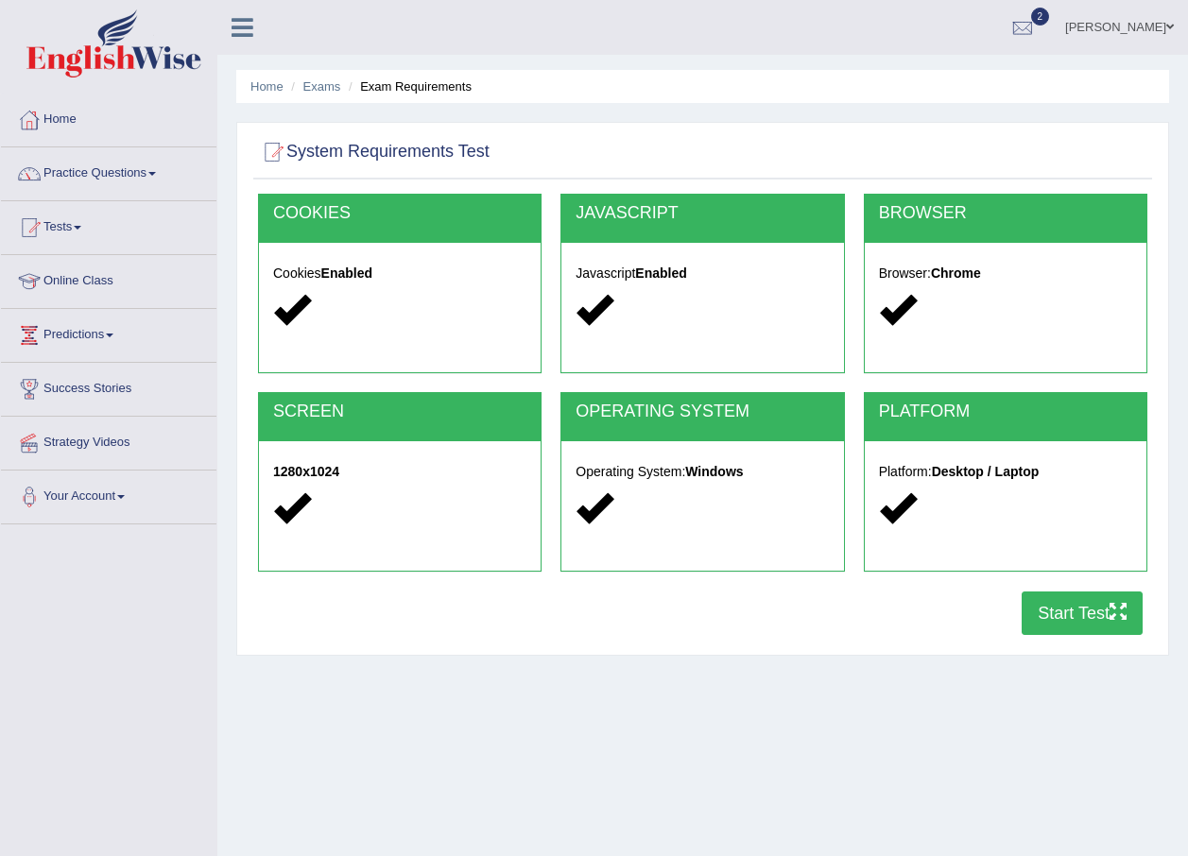
click at [1094, 615] on button "Start Test" at bounding box center [1082, 613] width 121 height 43
